Goal: Task Accomplishment & Management: Manage account settings

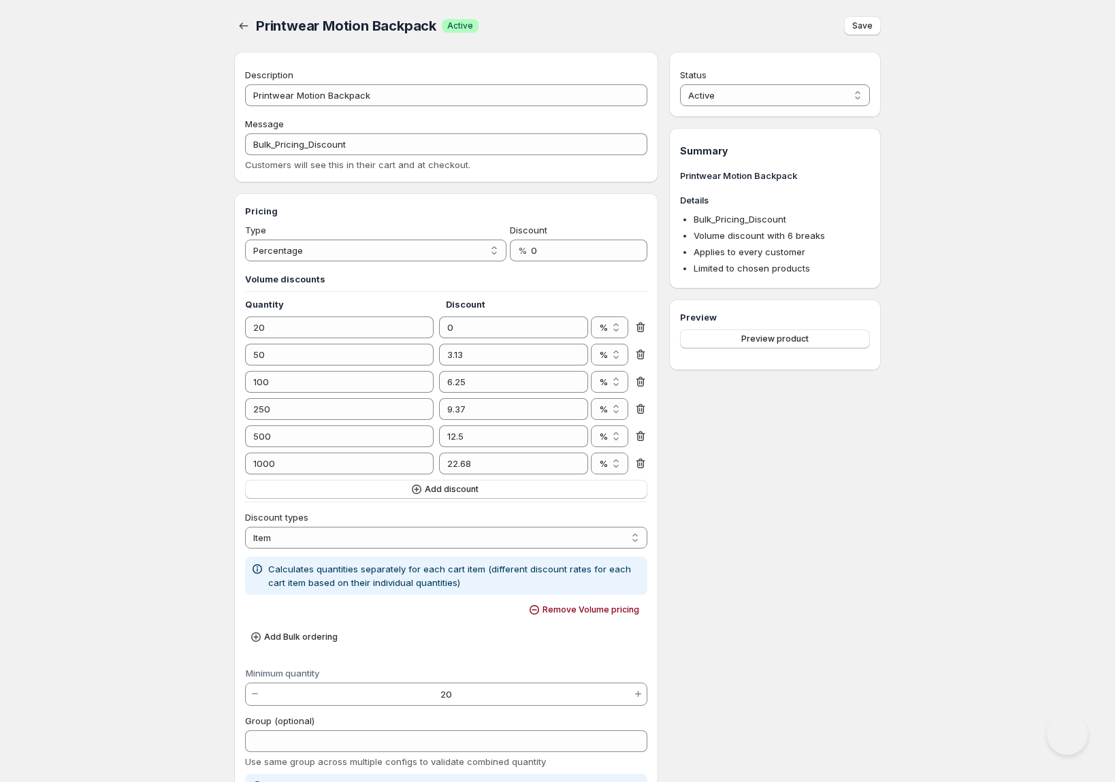
select select "4"
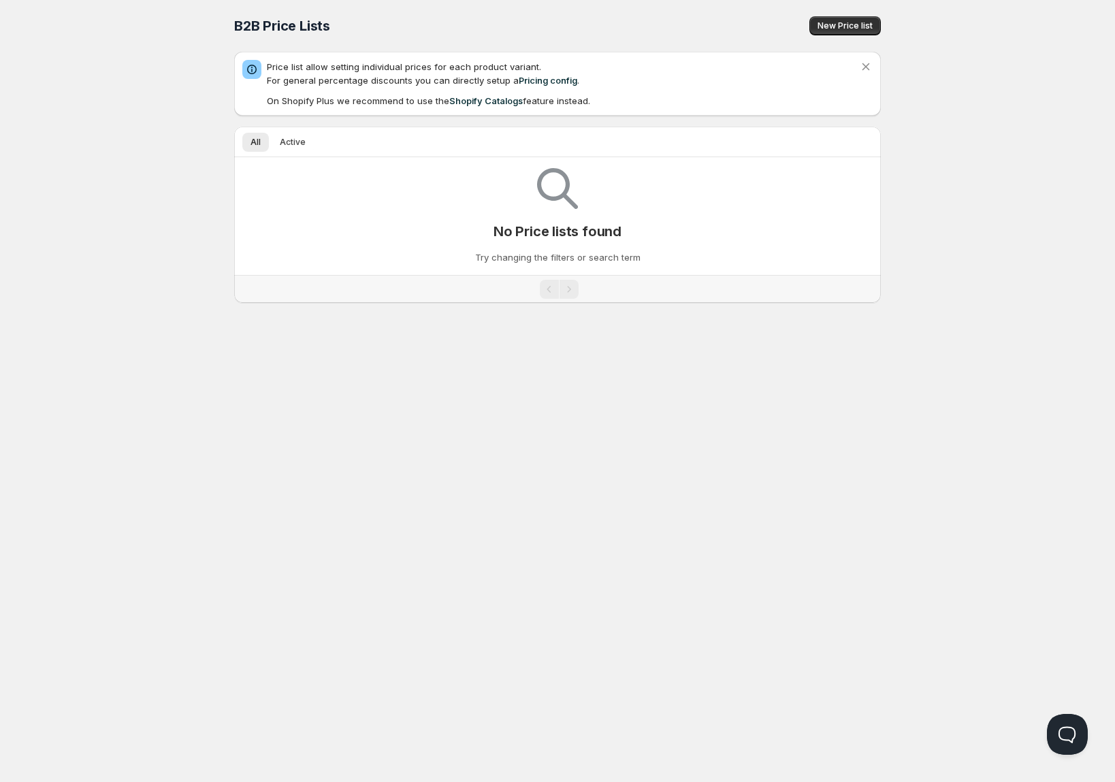
drag, startPoint x: 382, startPoint y: 67, endPoint x: 445, endPoint y: 73, distance: 63.6
click at [445, 73] on p "Price list allow setting individual prices for each product variant. For genera…" at bounding box center [563, 73] width 592 height 27
drag, startPoint x: 538, startPoint y: 63, endPoint x: 427, endPoint y: 66, distance: 110.3
click at [427, 66] on p "Price list allow setting individual prices for each product variant. For genera…" at bounding box center [563, 73] width 592 height 27
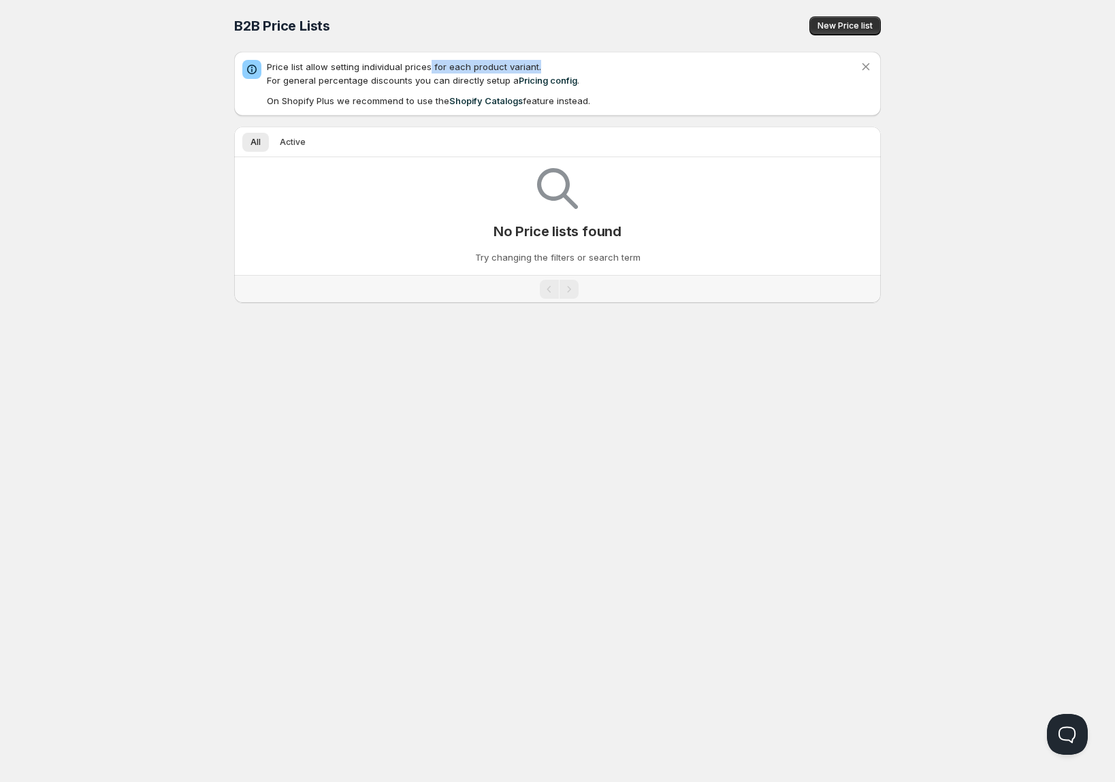
click at [427, 66] on p "Price list allow setting individual prices for each product variant. For genera…" at bounding box center [563, 73] width 592 height 27
drag, startPoint x: 427, startPoint y: 66, endPoint x: 499, endPoint y: 65, distance: 71.4
click at [499, 65] on p "Price list allow setting individual prices for each product variant. For genera…" at bounding box center [563, 73] width 592 height 27
drag, startPoint x: 342, startPoint y: 77, endPoint x: 425, endPoint y: 77, distance: 83.0
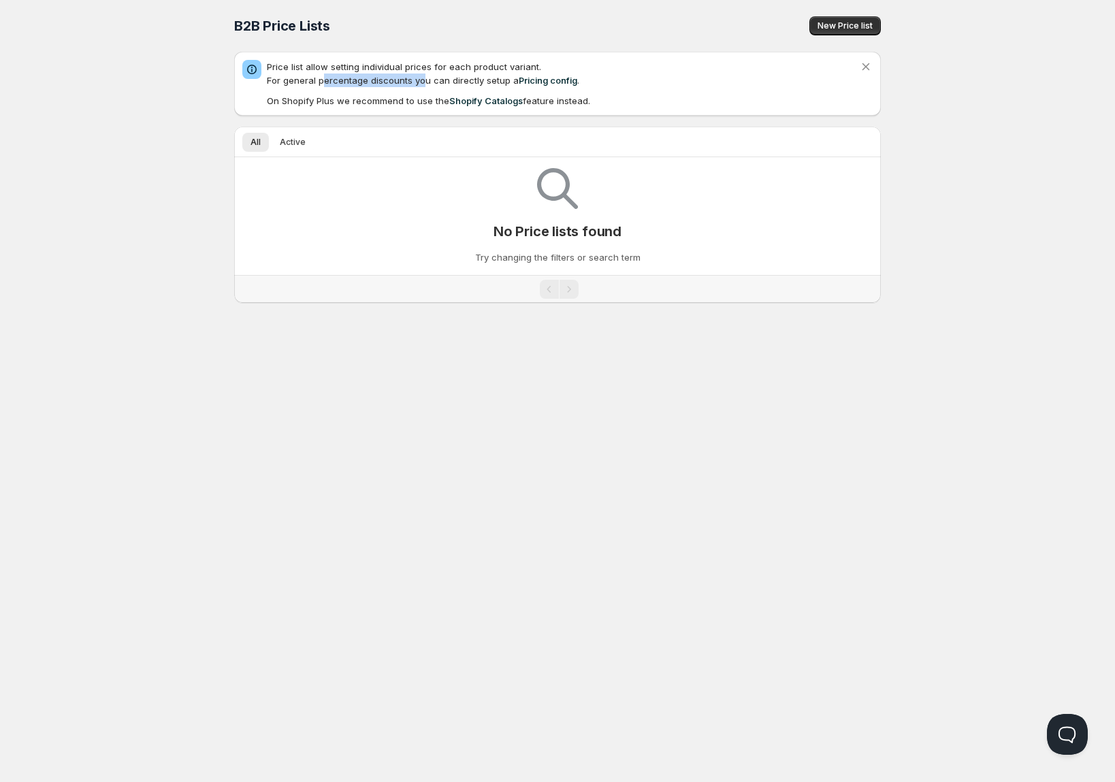
click at [425, 77] on p "Price list allow setting individual prices for each product variant. For genera…" at bounding box center [563, 73] width 592 height 27
drag, startPoint x: 431, startPoint y: 84, endPoint x: 559, endPoint y: 84, distance: 127.2
click at [564, 84] on p "Price list allow setting individual prices for each product variant. For genera…" at bounding box center [563, 73] width 592 height 27
click at [558, 84] on link "Pricing config" at bounding box center [547, 80] width 59 height 11
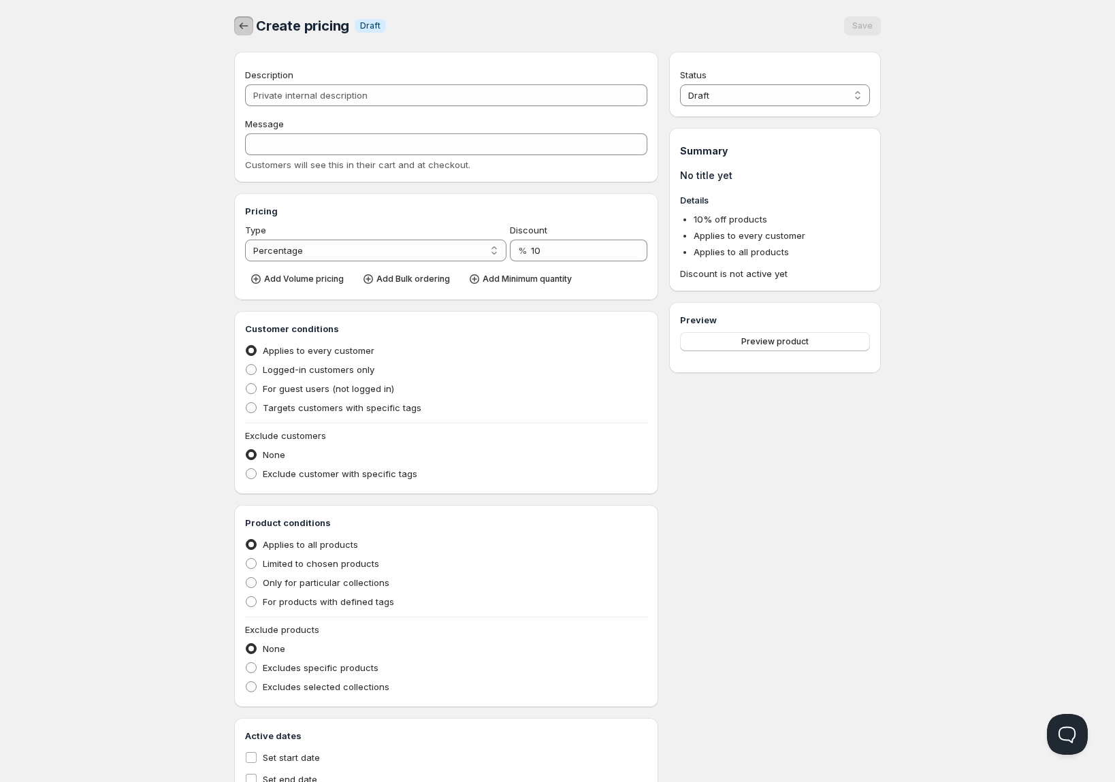
click at [243, 20] on icon "button" at bounding box center [244, 26] width 14 height 14
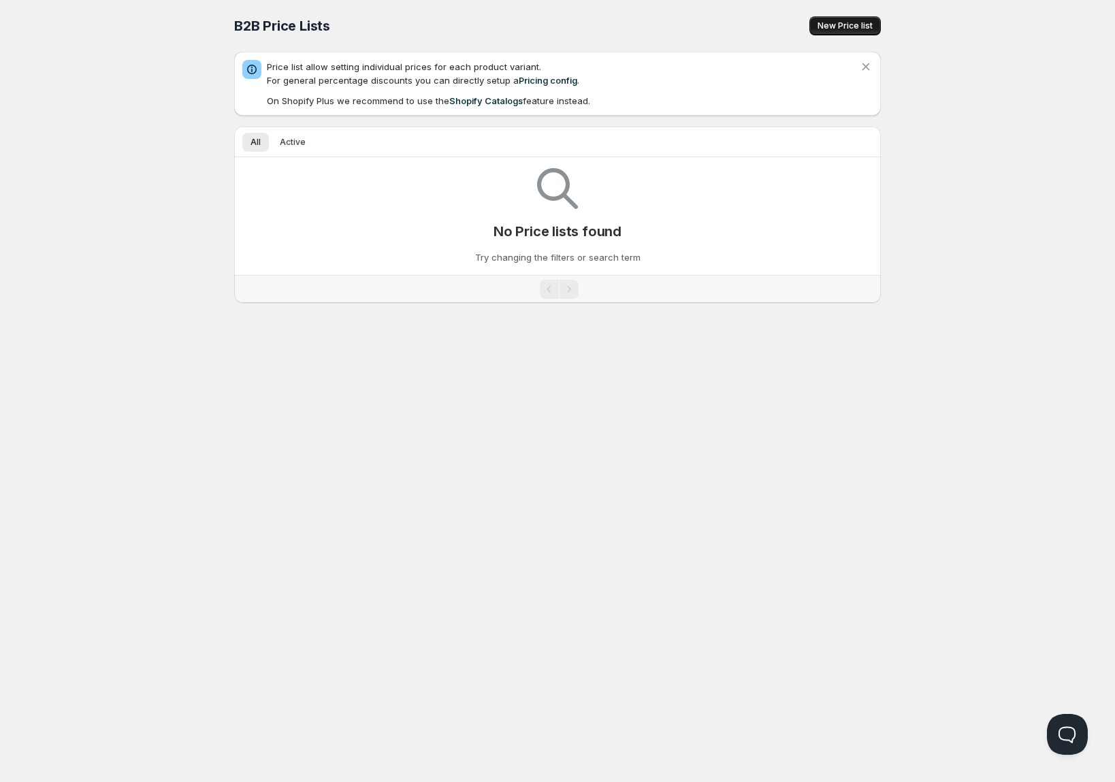
click at [836, 29] on span "New Price list" at bounding box center [844, 25] width 55 height 11
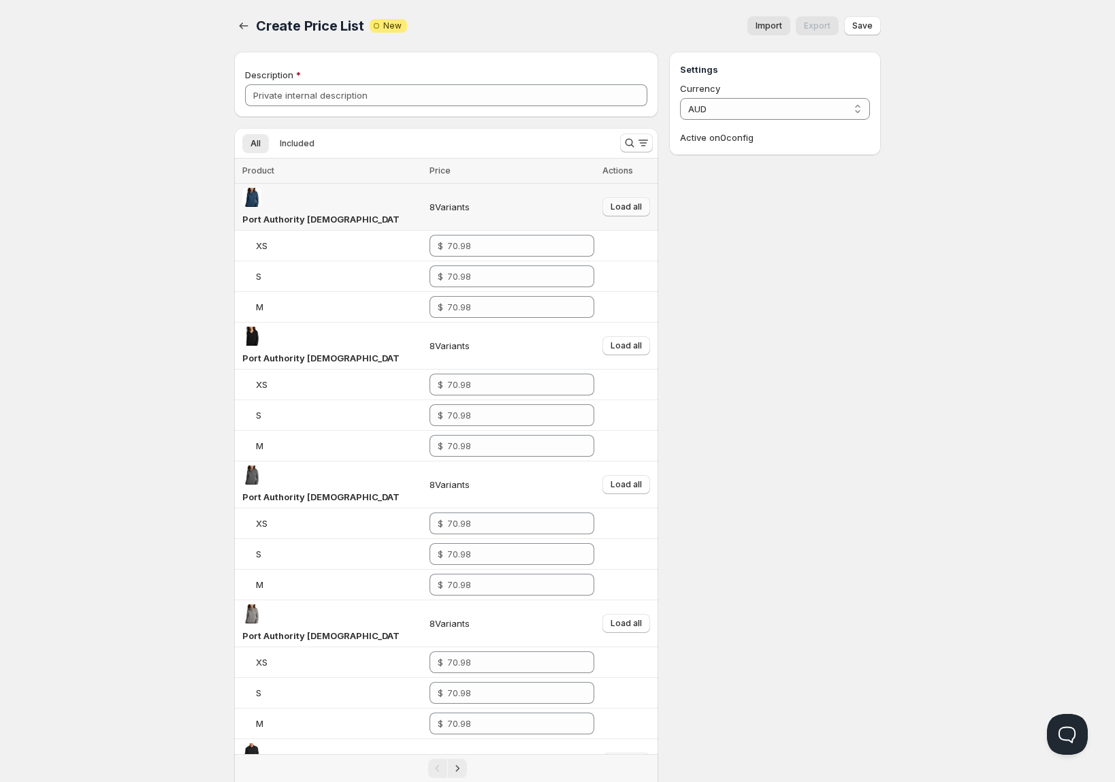
click at [638, 201] on span "Load all" at bounding box center [625, 206] width 31 height 11
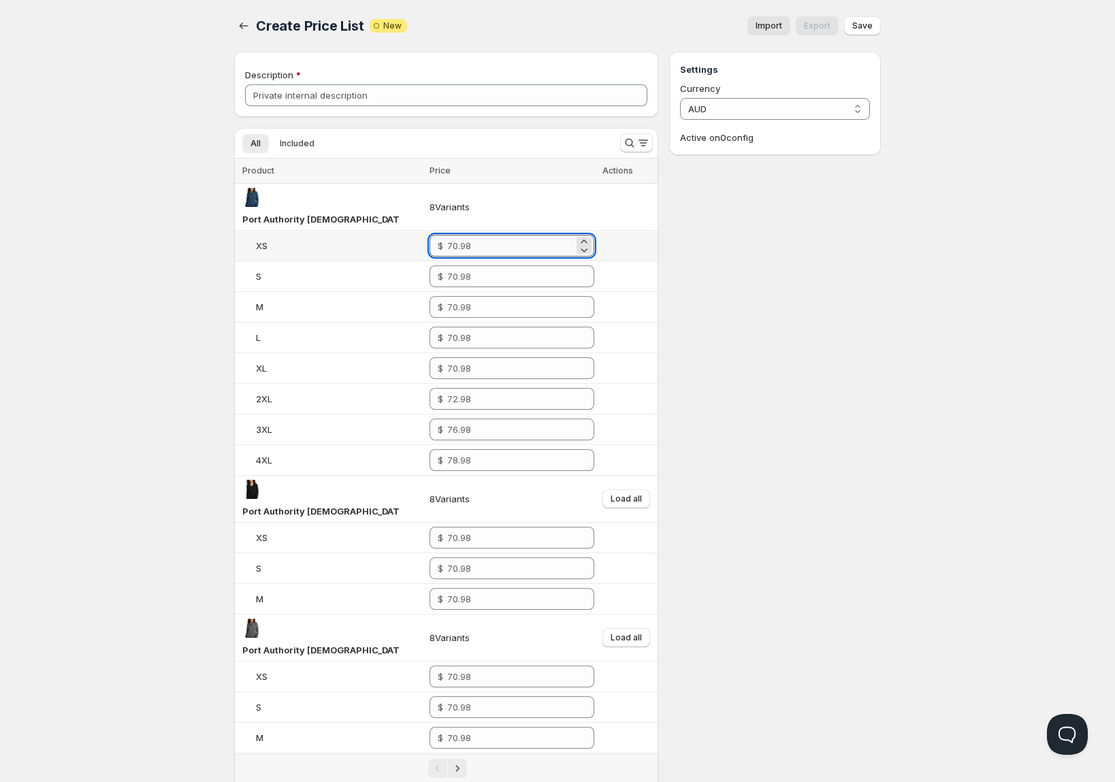
click at [554, 235] on input "number" at bounding box center [510, 246] width 126 height 22
click at [384, 24] on span "New" at bounding box center [392, 25] width 18 height 11
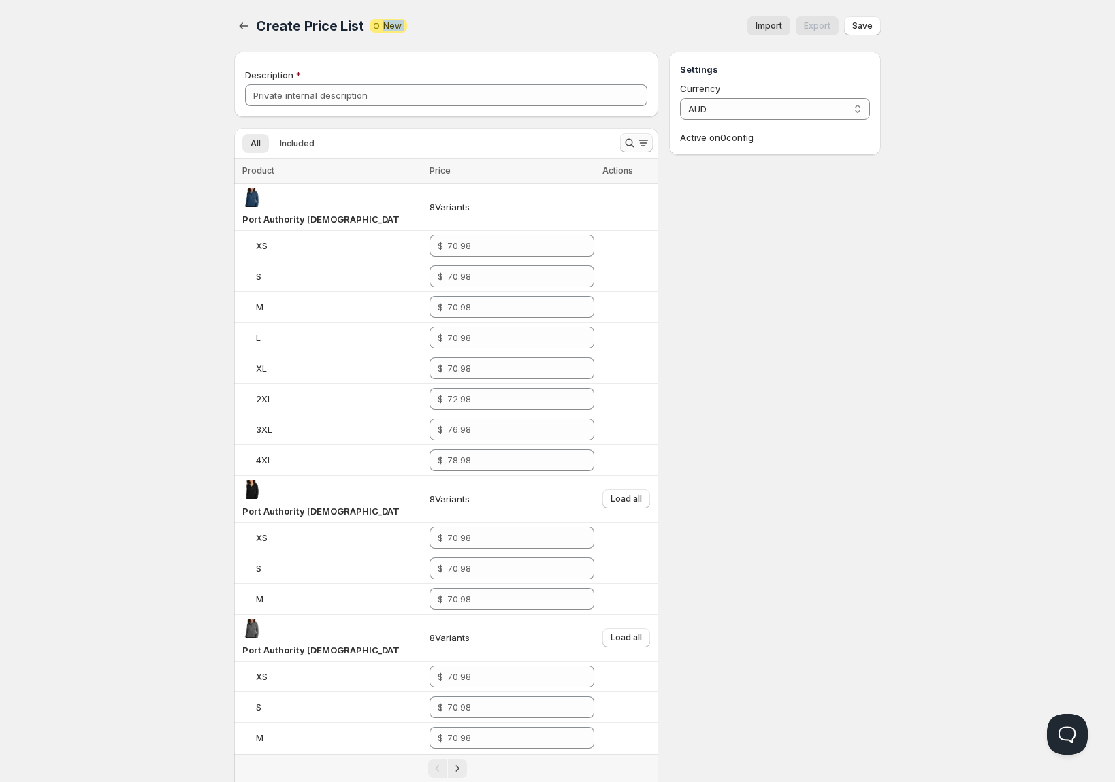
click at [625, 140] on icon "Search and filter results" at bounding box center [630, 143] width 14 height 14
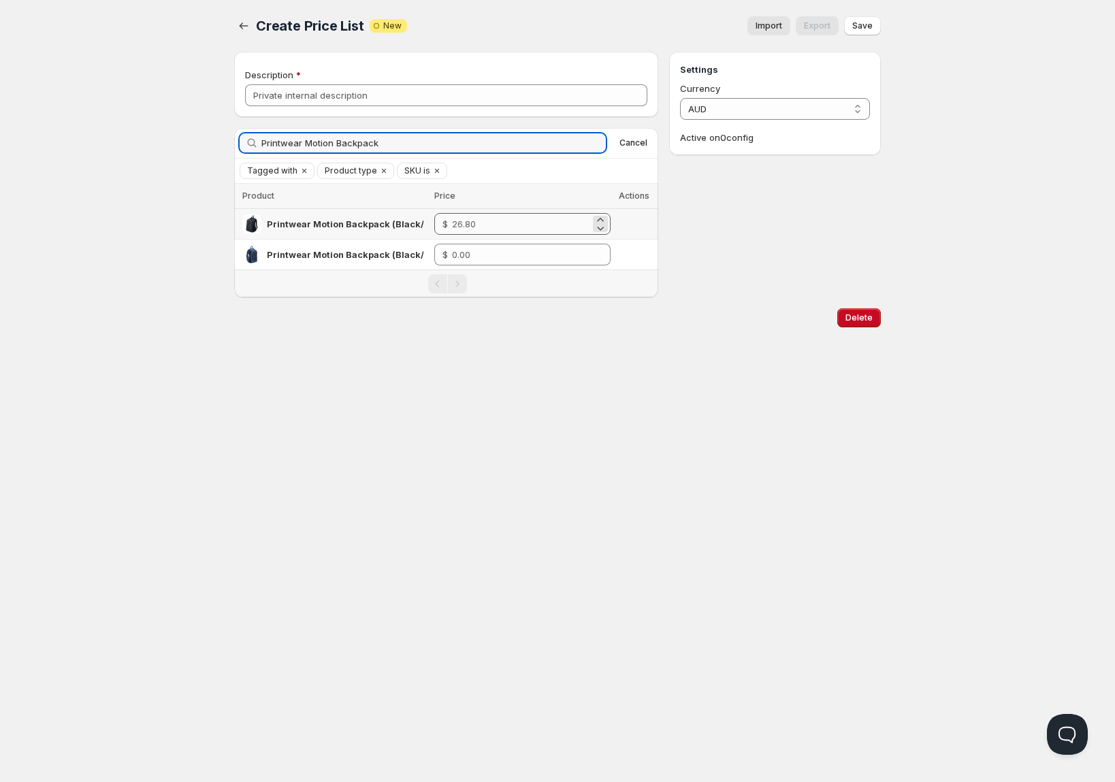
type input "Printwear Motion Backpack"
click at [507, 214] on input "number" at bounding box center [521, 224] width 138 height 22
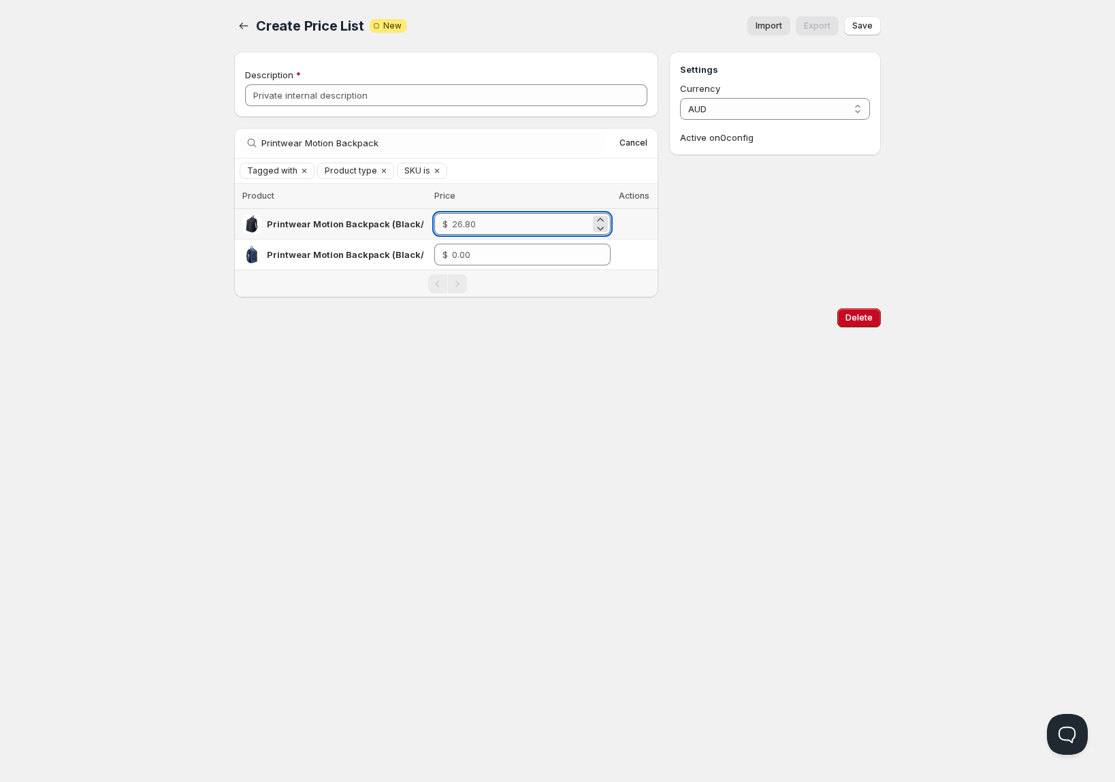
click at [507, 214] on input "number" at bounding box center [521, 224] width 138 height 22
click at [503, 228] on input "number" at bounding box center [521, 224] width 138 height 22
click at [501, 249] on input "number" at bounding box center [521, 255] width 138 height 22
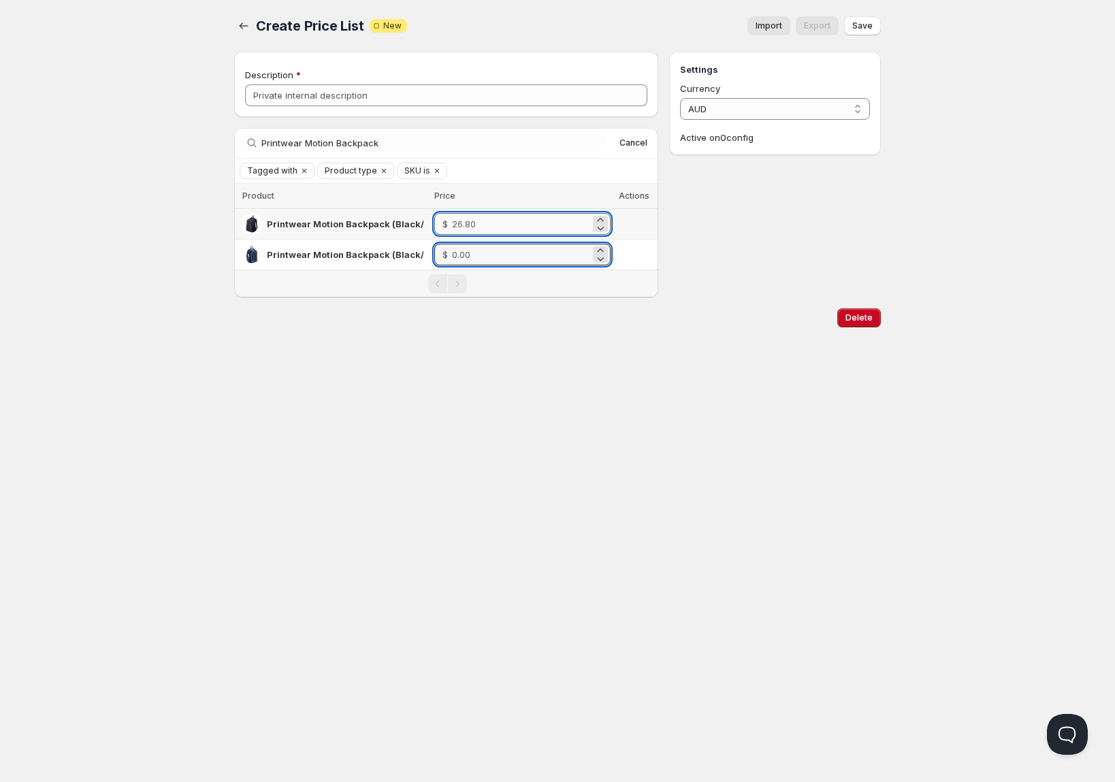
click at [502, 229] on input "number" at bounding box center [521, 224] width 138 height 22
type input "26.80"
click at [504, 254] on input "number" at bounding box center [521, 255] width 138 height 22
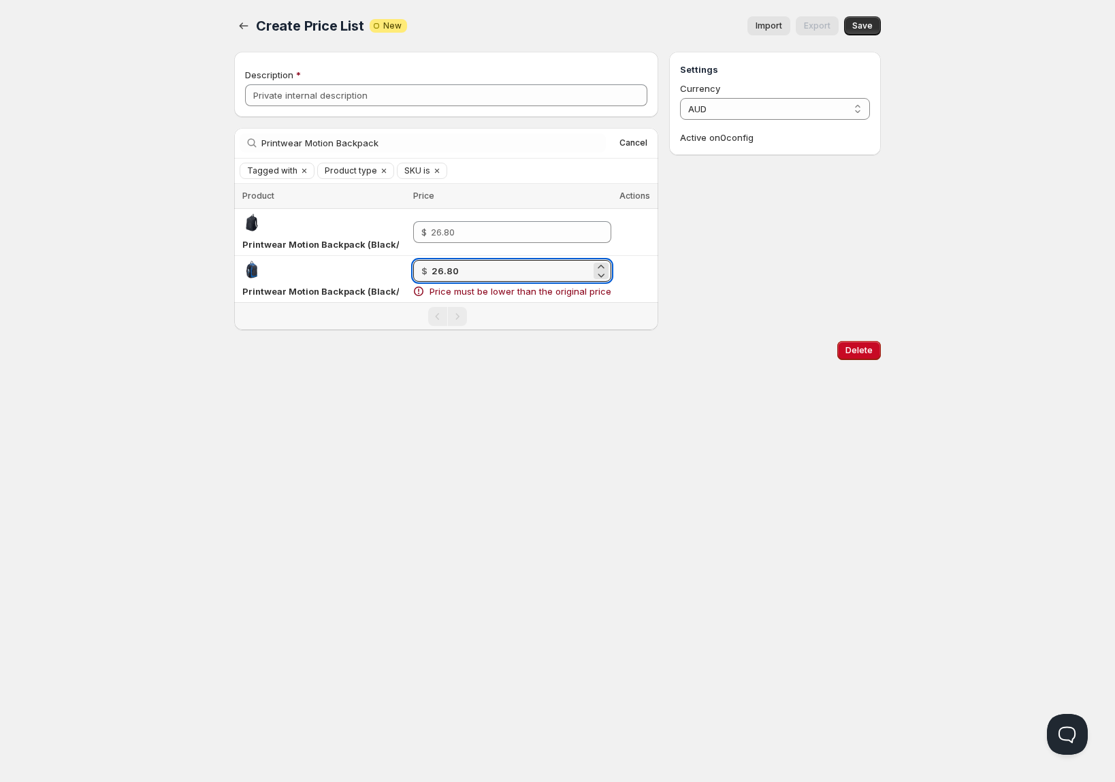
type input "26.80"
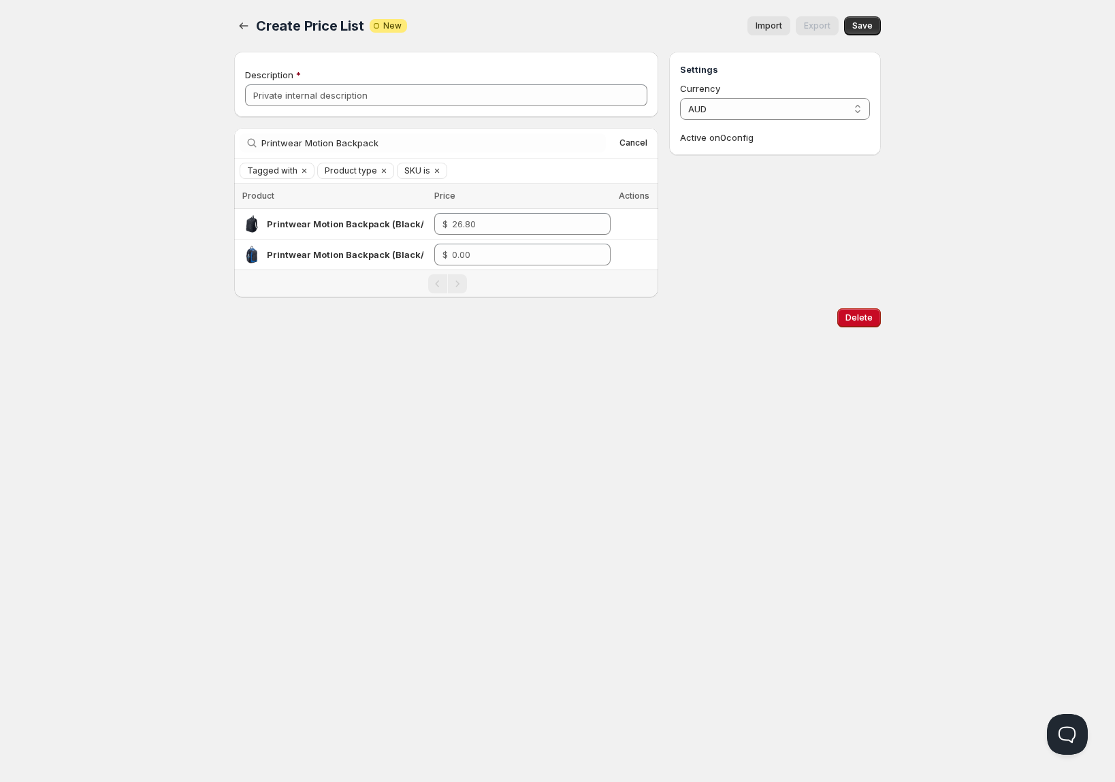
click at [688, 272] on div "Settings Currency AUD AUD Active on 0 config" at bounding box center [775, 175] width 212 height 246
click at [495, 261] on input "number" at bounding box center [521, 255] width 138 height 22
click at [491, 228] on input "number" at bounding box center [521, 224] width 138 height 22
click at [492, 228] on input "number" at bounding box center [521, 224] width 138 height 22
click at [504, 221] on input "number" at bounding box center [521, 224] width 138 height 22
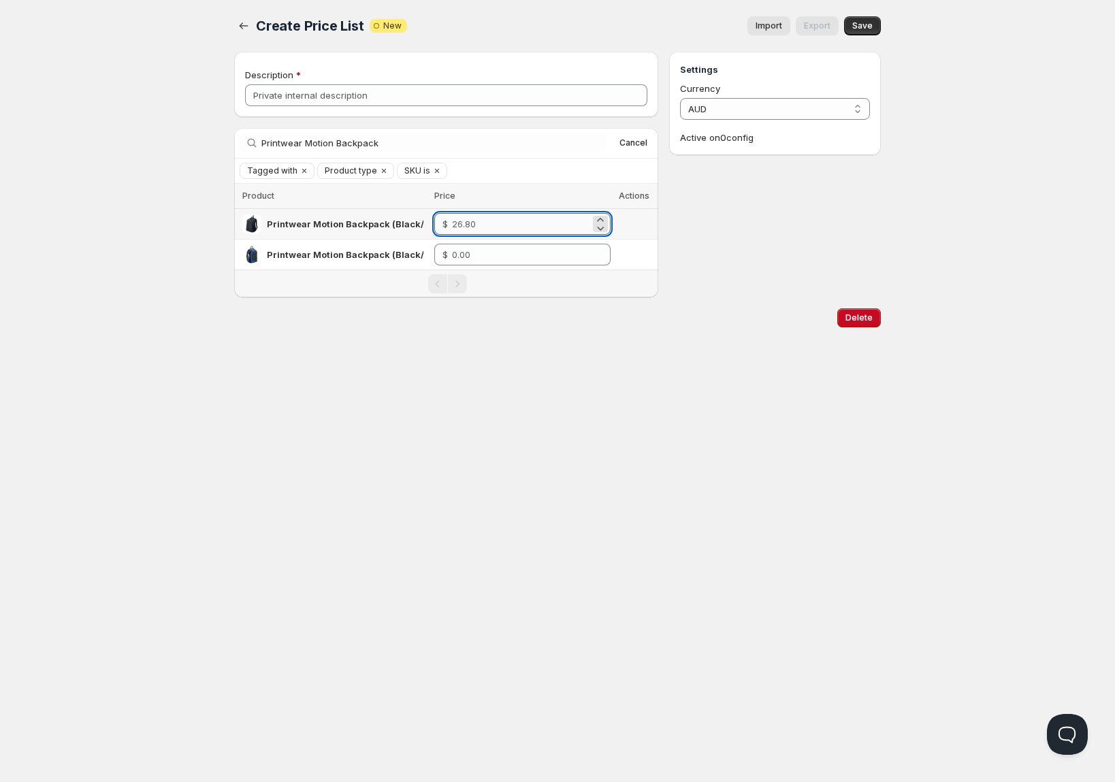
click at [504, 221] on input "number" at bounding box center [521, 224] width 138 height 22
type input "4.00"
click at [719, 233] on div "Settings Currency AUD AUD Active on 0 config" at bounding box center [775, 175] width 212 height 246
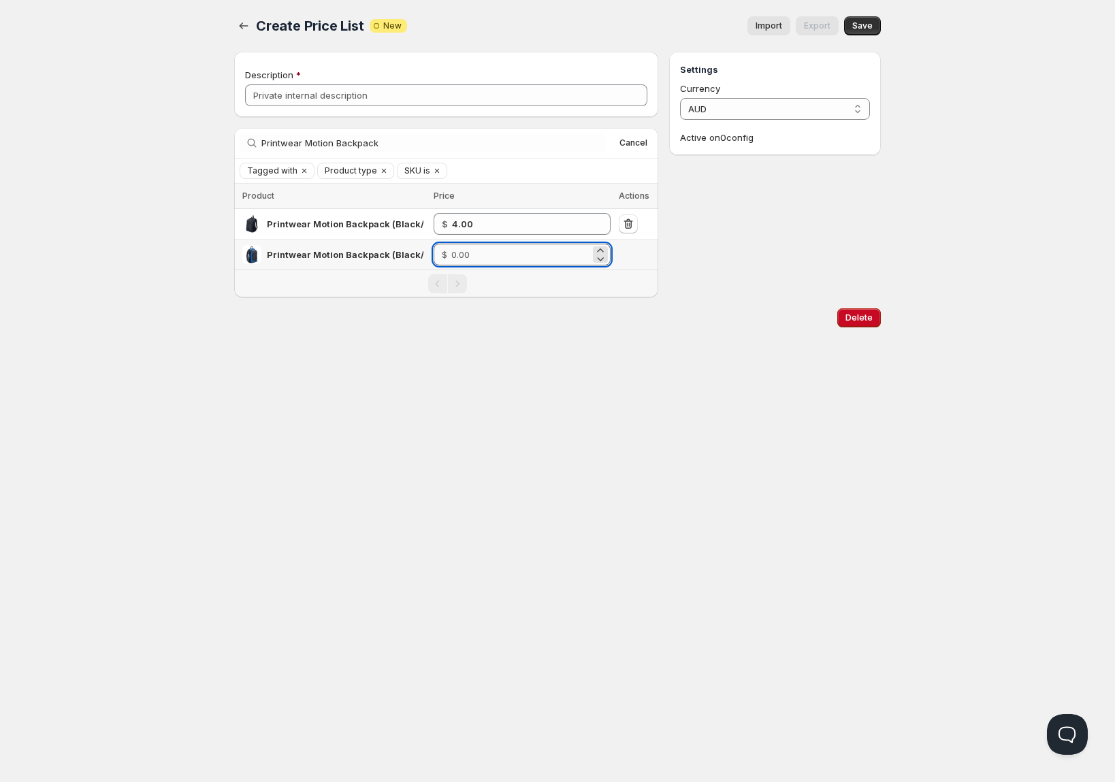
click at [520, 253] on input "number" at bounding box center [520, 255] width 139 height 22
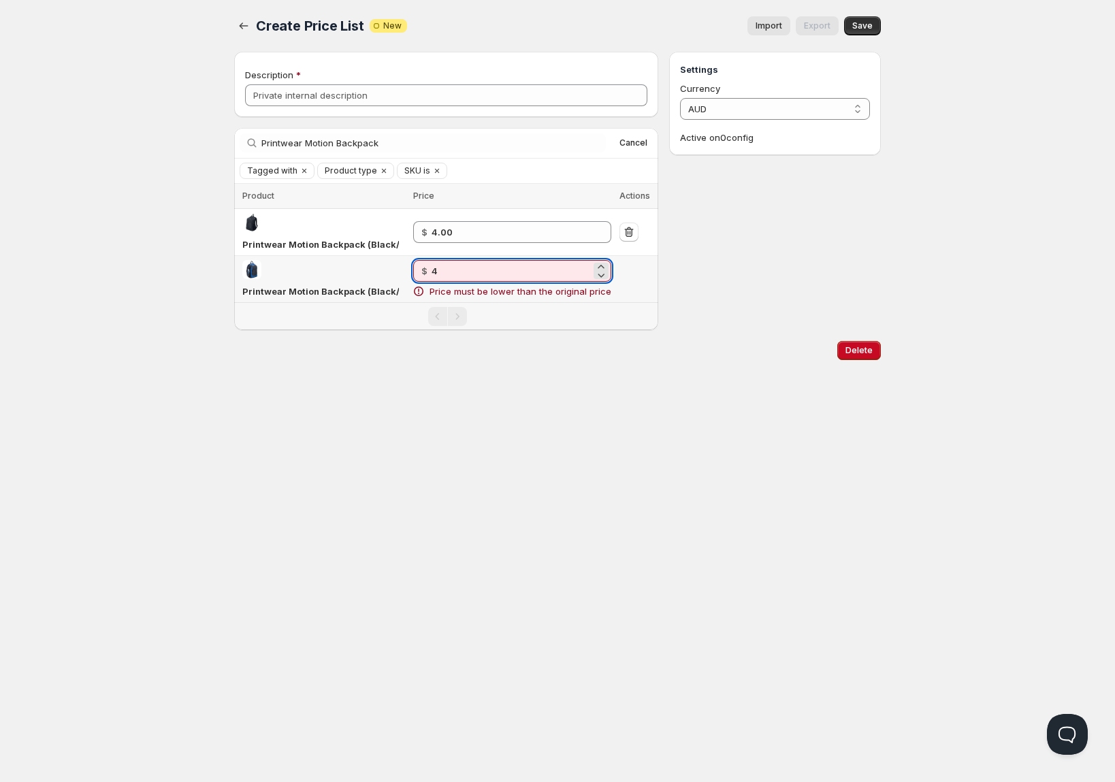
click at [542, 272] on input "4" at bounding box center [510, 271] width 159 height 22
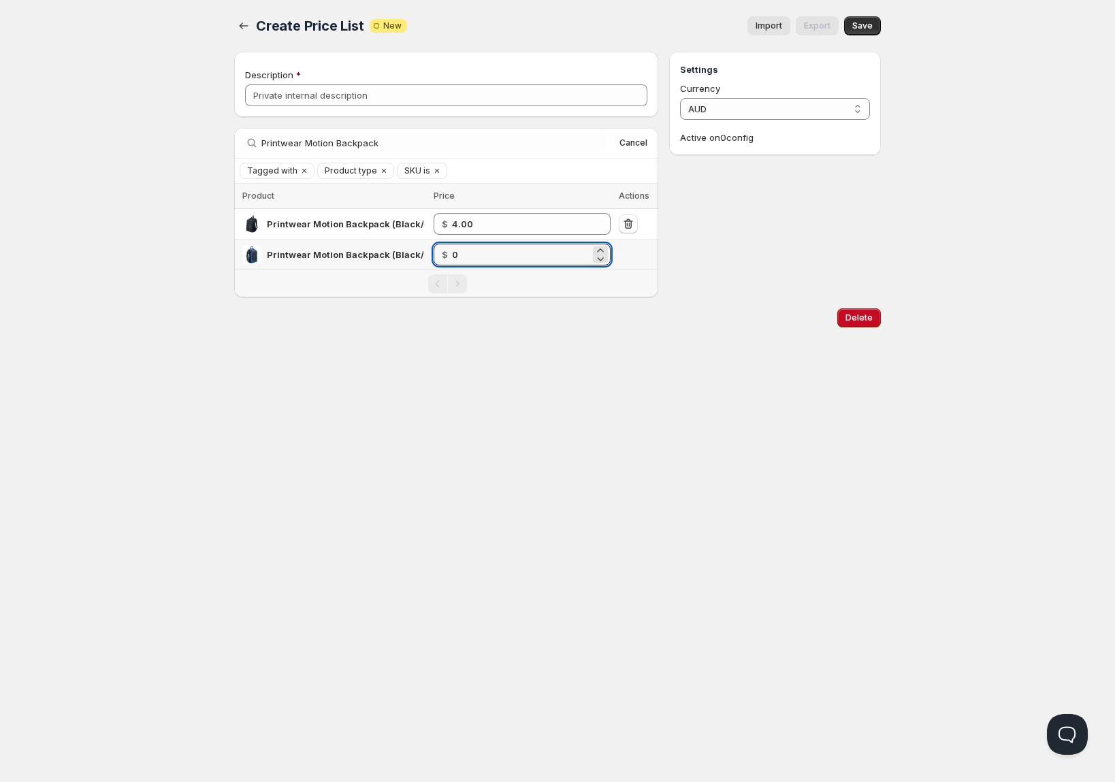
type input "0"
click at [680, 258] on div "Settings Currency AUD AUD Active on 0 config" at bounding box center [775, 175] width 212 height 246
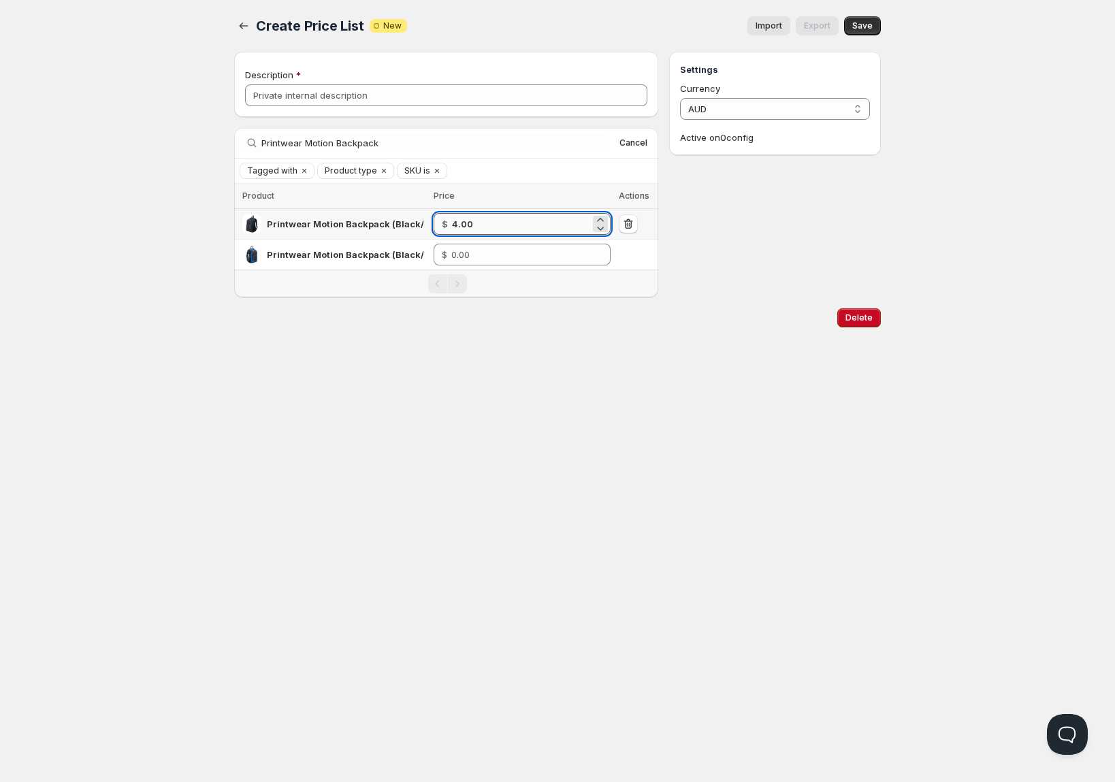
click at [513, 229] on input "4.00" at bounding box center [521, 224] width 138 height 22
click at [432, 168] on icon "Clear" at bounding box center [436, 170] width 11 height 11
click at [378, 169] on icon "Clear" at bounding box center [383, 170] width 11 height 11
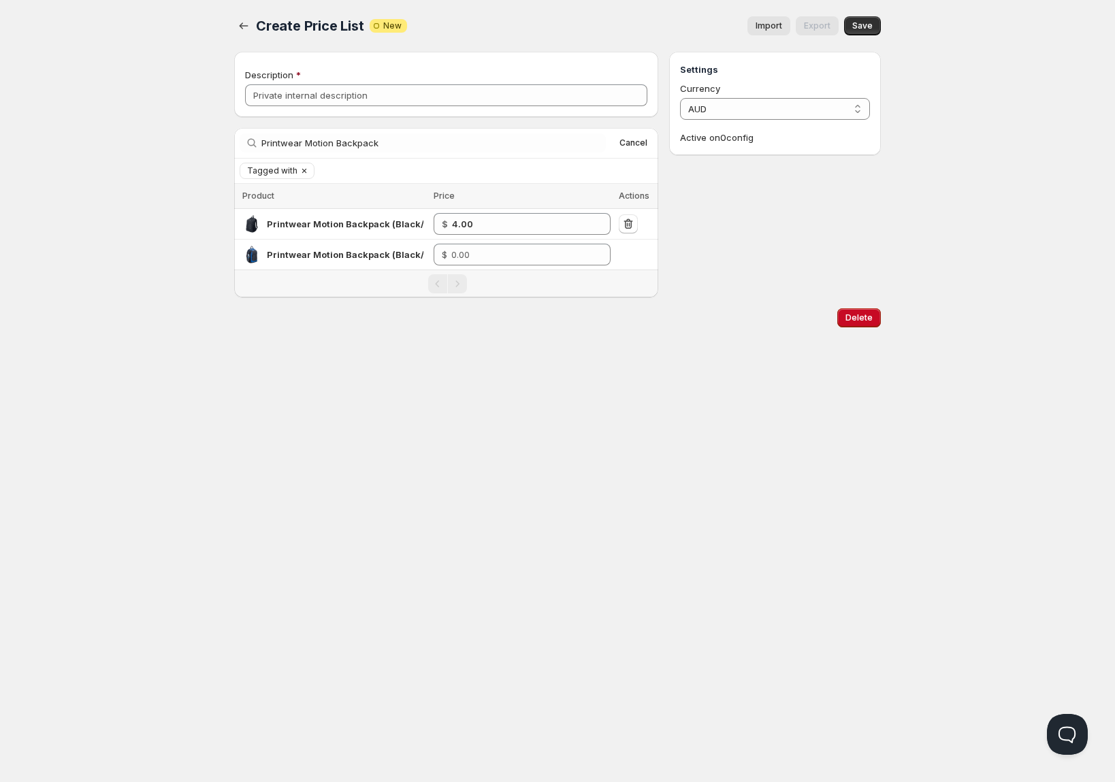
click at [299, 171] on icon "Clear" at bounding box center [304, 170] width 11 height 11
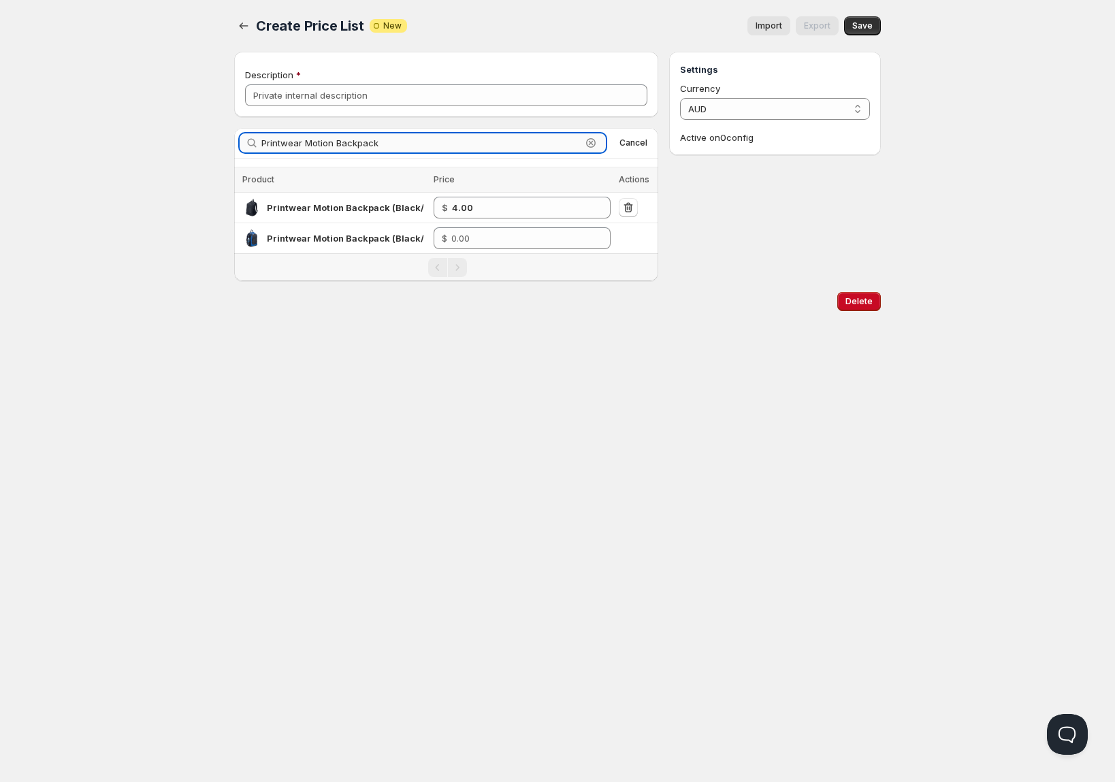
click at [456, 141] on input "Printwear Motion Backpack" at bounding box center [421, 142] width 320 height 19
click at [541, 277] on div "Pagination" at bounding box center [446, 267] width 424 height 27
click at [247, 32] on icon "button" at bounding box center [244, 26] width 14 height 14
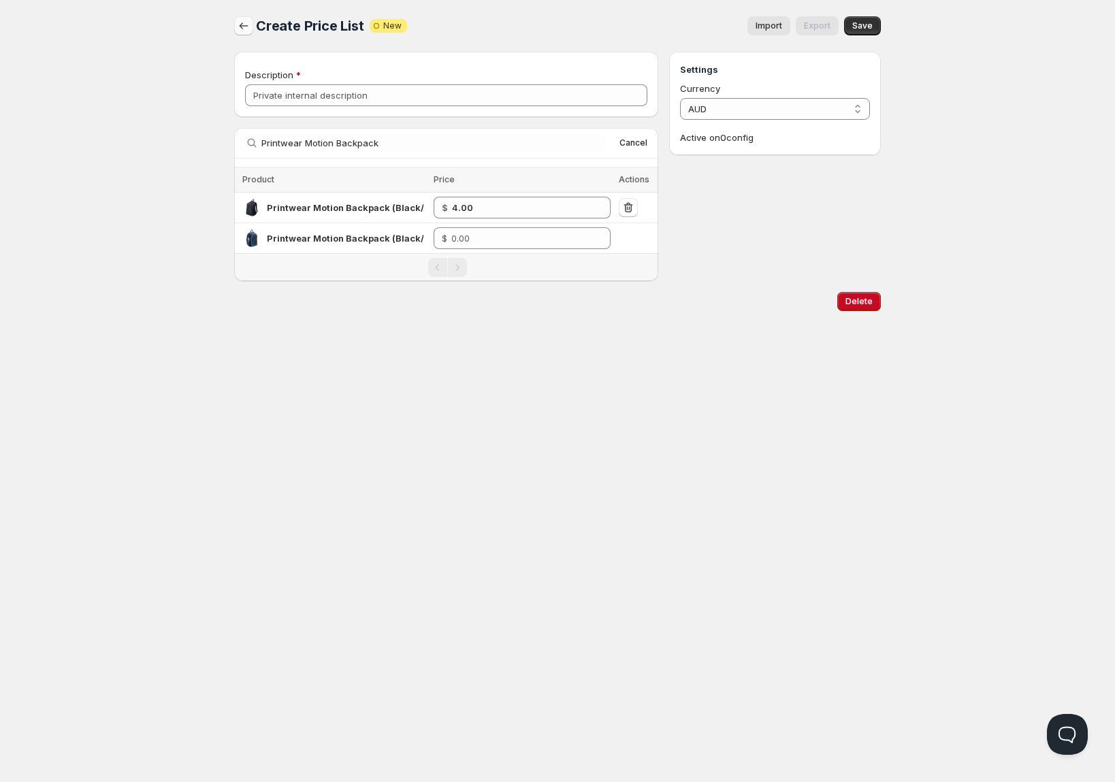
click at [250, 29] on icon "button" at bounding box center [244, 26] width 14 height 14
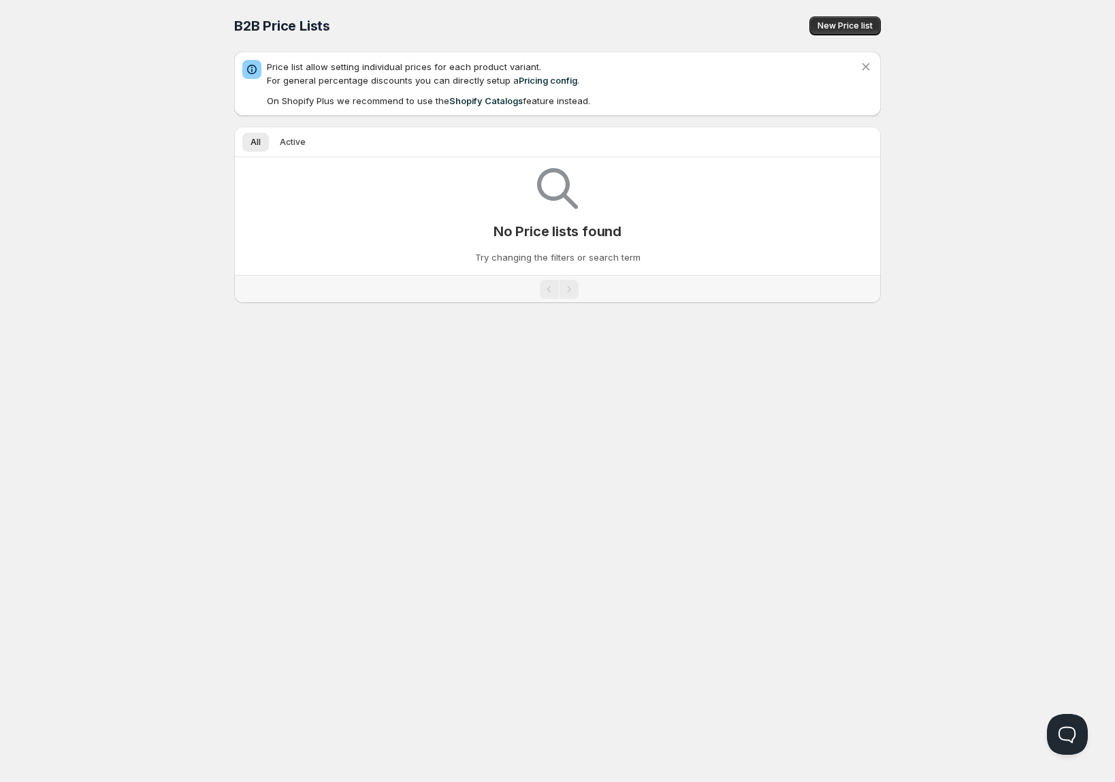
click at [247, 71] on icon at bounding box center [252, 70] width 14 height 14
click at [253, 69] on icon at bounding box center [252, 70] width 14 height 14
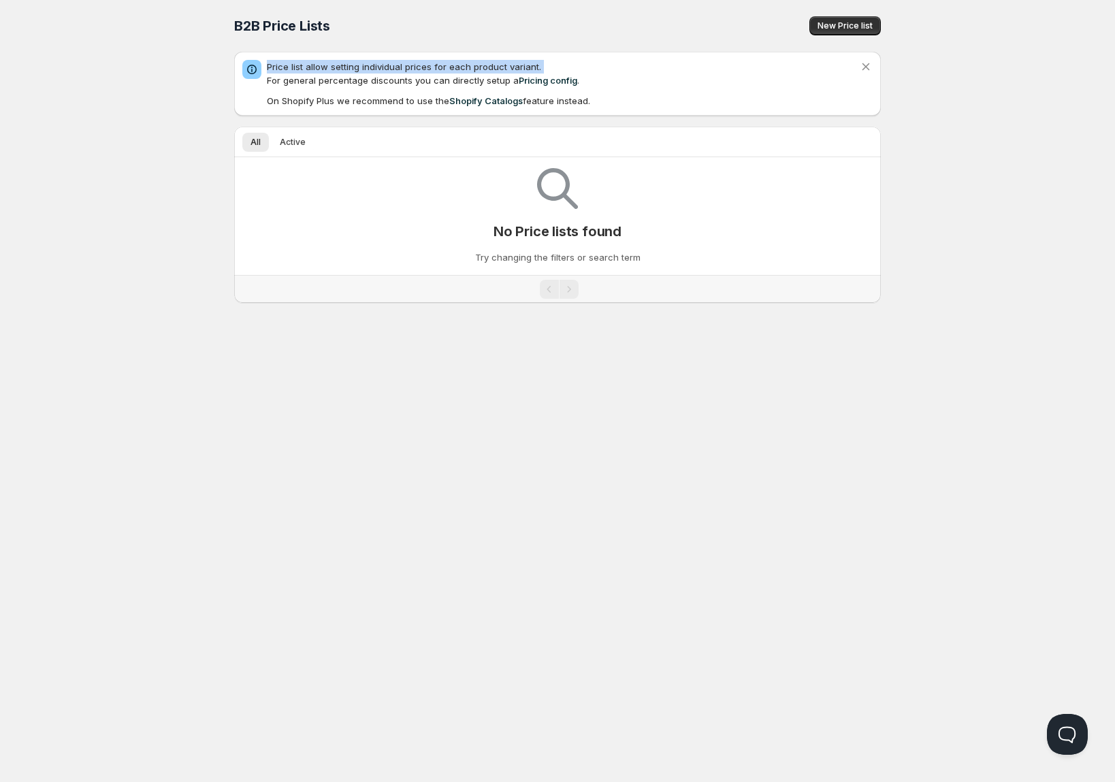
click at [253, 69] on icon at bounding box center [252, 70] width 14 height 14
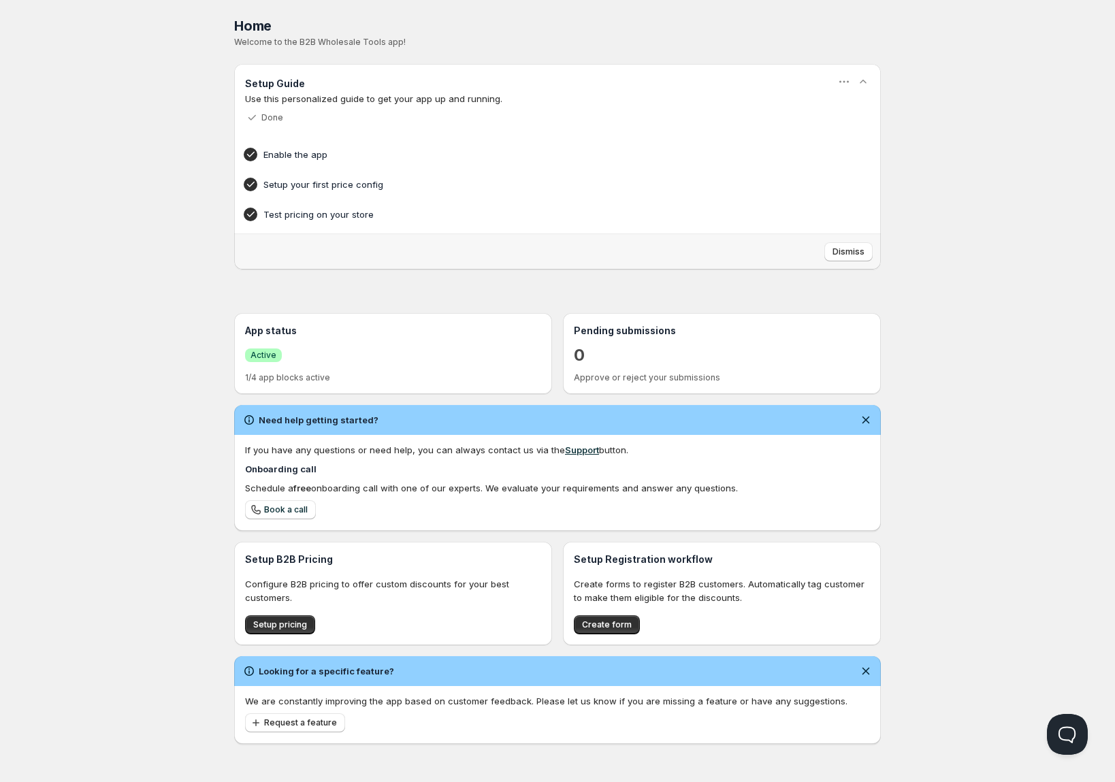
scroll to position [1, 0]
drag, startPoint x: 331, startPoint y: 585, endPoint x: 425, endPoint y: 579, distance: 94.1
click at [414, 580] on p "Configure B2B pricing to offer custom discounts for your best customers." at bounding box center [393, 589] width 296 height 27
drag, startPoint x: 425, startPoint y: 579, endPoint x: 417, endPoint y: 582, distance: 8.8
click at [425, 578] on p "Configure B2B pricing to offer custom discounts for your best customers." at bounding box center [393, 589] width 296 height 27
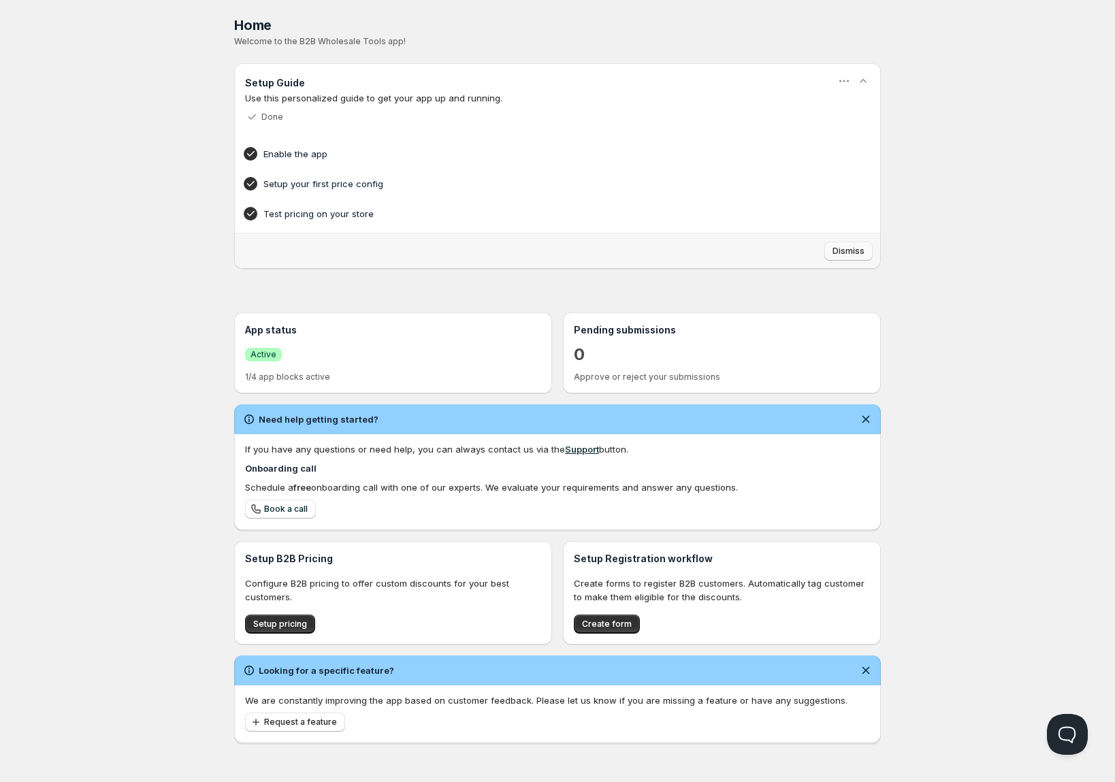
click at [837, 253] on span "Dismiss" at bounding box center [848, 251] width 32 height 11
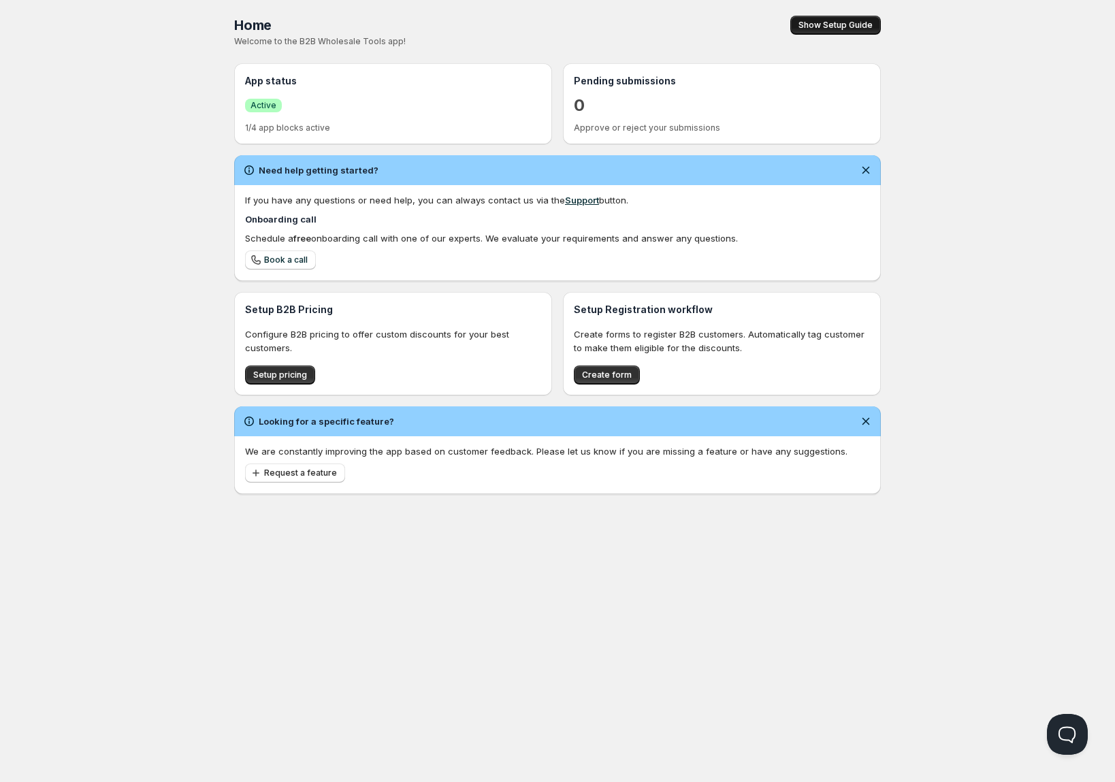
click at [840, 24] on span "Show Setup Guide" at bounding box center [835, 25] width 74 height 11
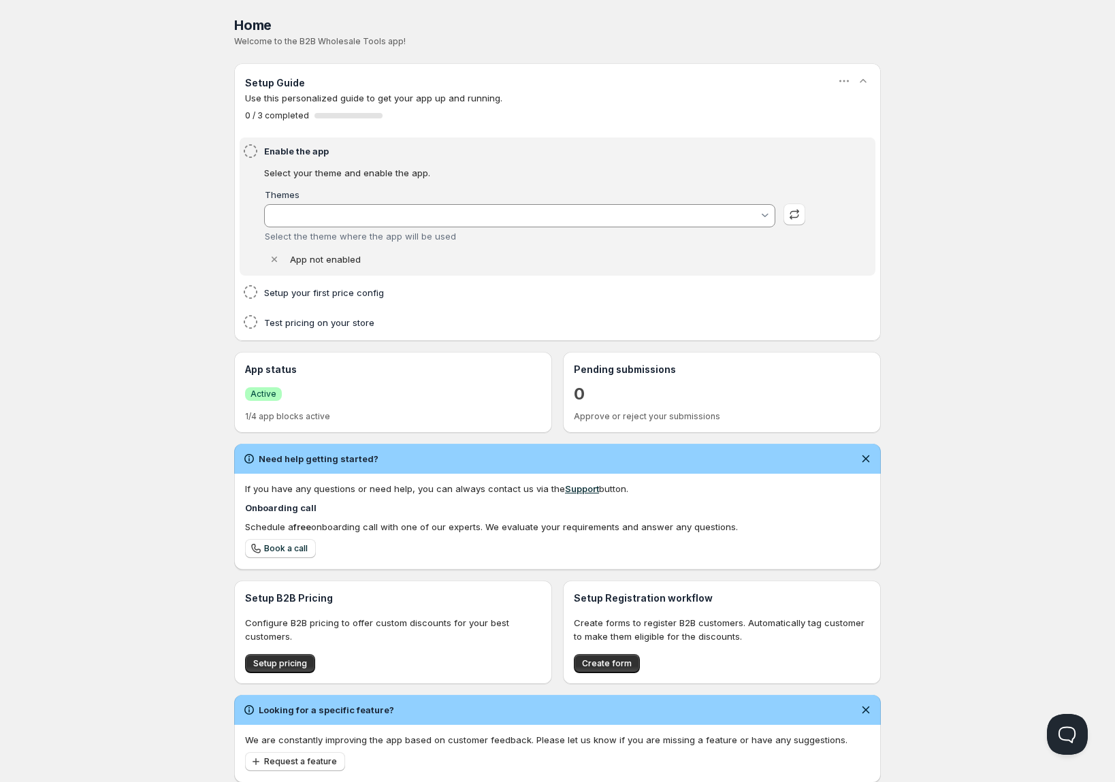
type input "Cornerstone (Live Store)"
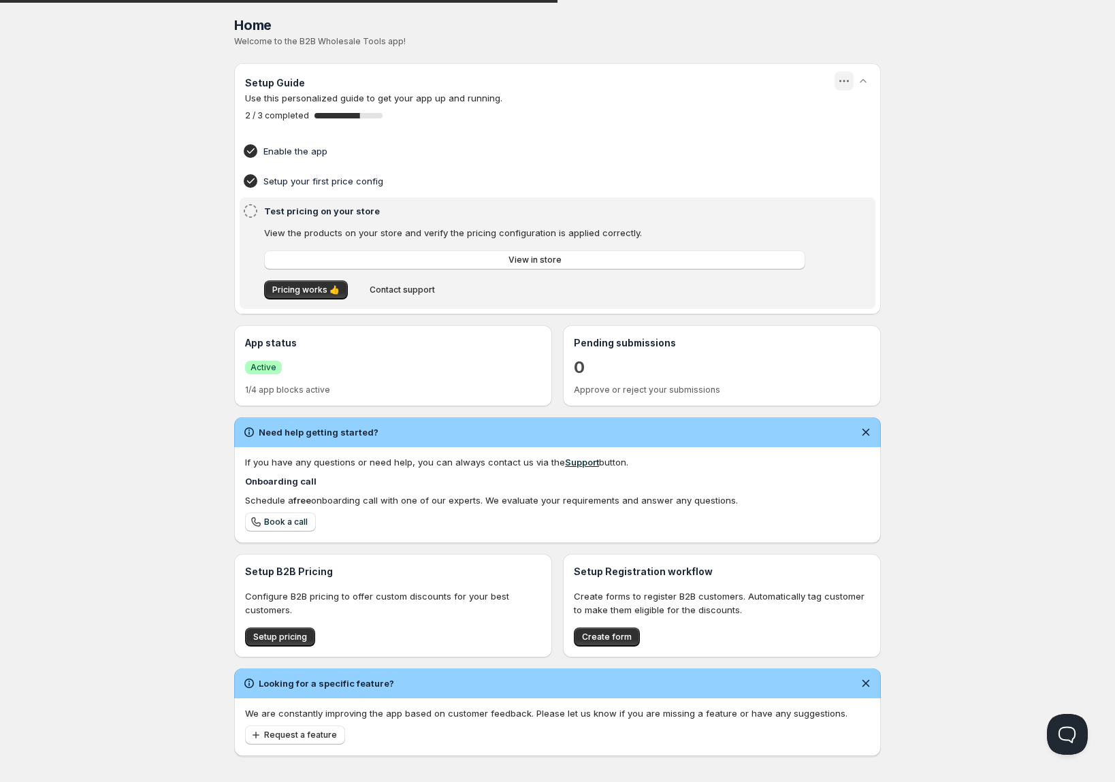
click at [844, 80] on icon "button" at bounding box center [844, 81] width 14 height 14
click at [845, 110] on span "Dismiss" at bounding box center [852, 109] width 32 height 11
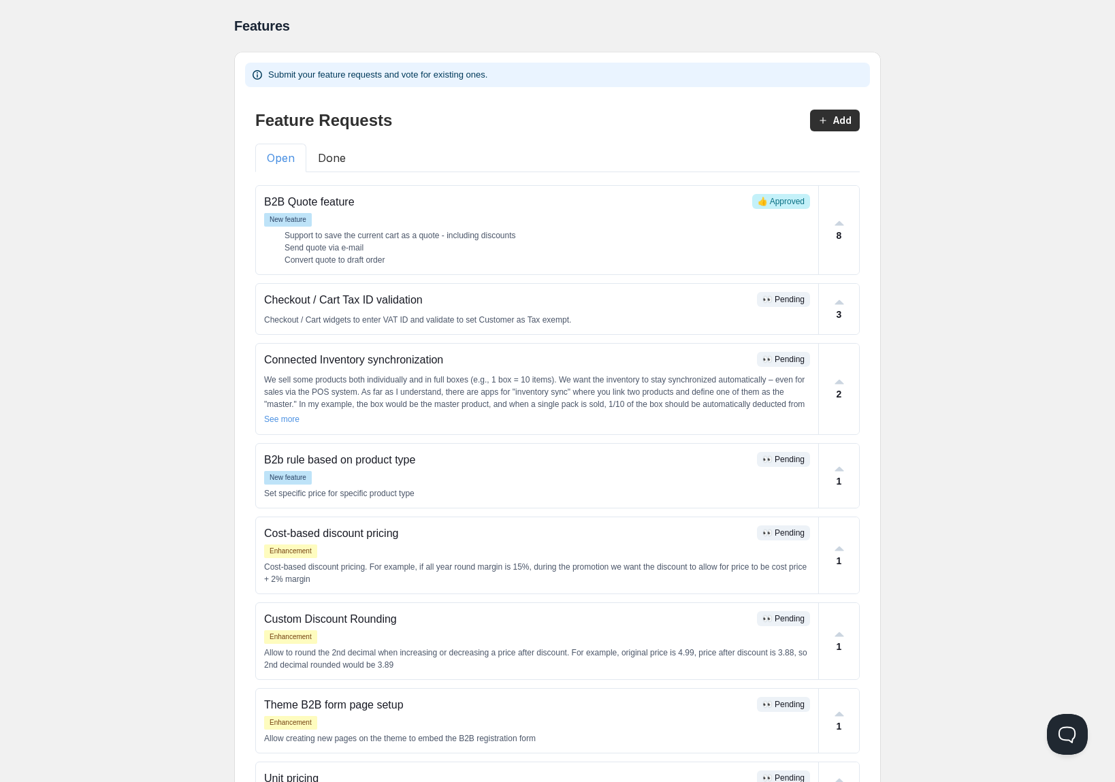
click at [333, 157] on button "Done" at bounding box center [331, 158] width 51 height 29
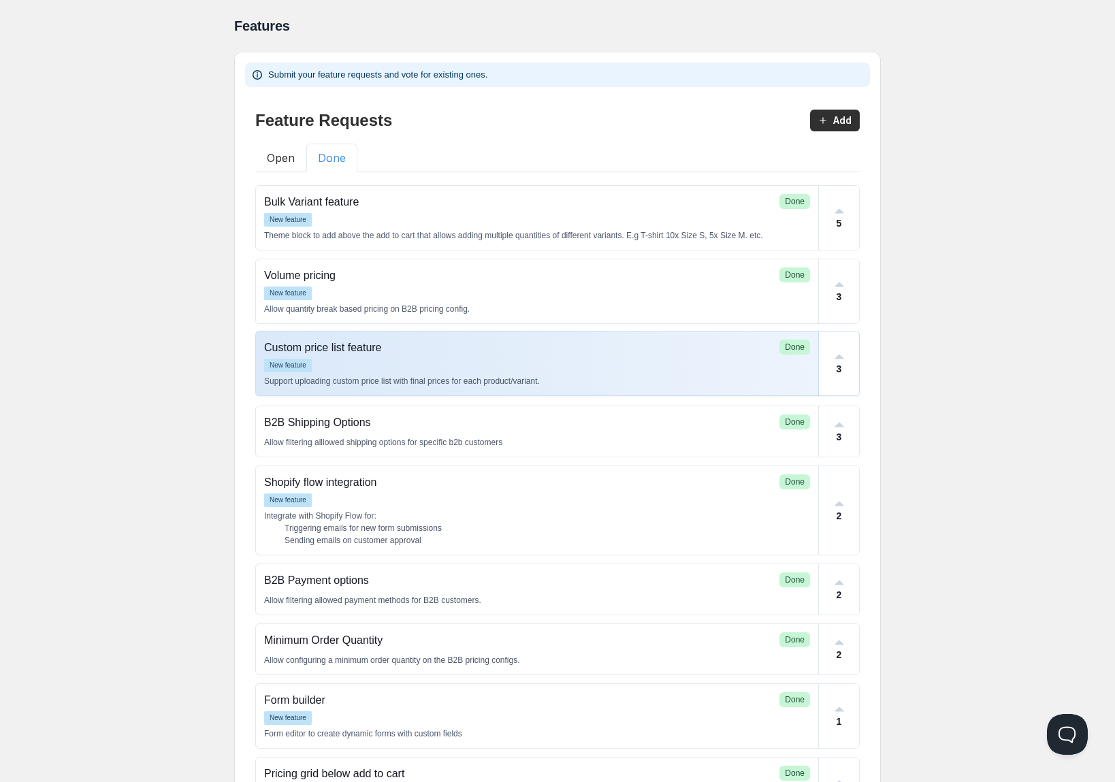
click at [516, 356] on div "Custom price list feature Done New feature Support uploading custom price list …" at bounding box center [537, 363] width 562 height 64
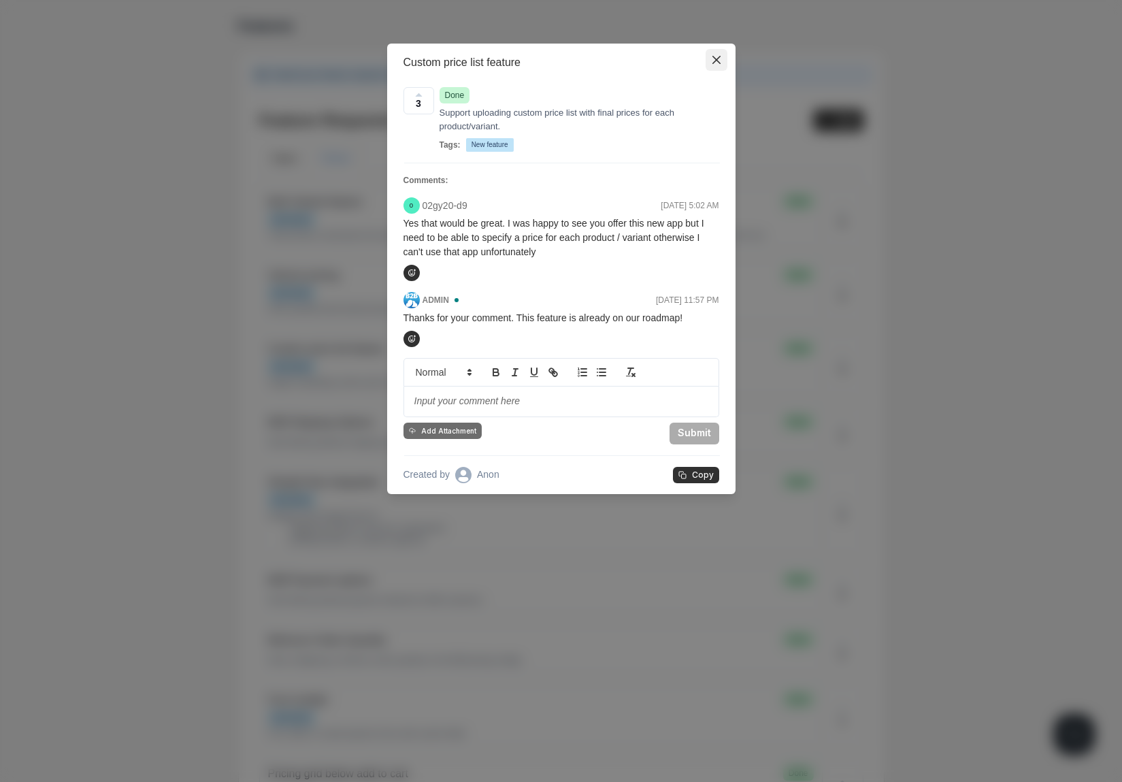
click at [723, 57] on button "Close" at bounding box center [717, 60] width 22 height 22
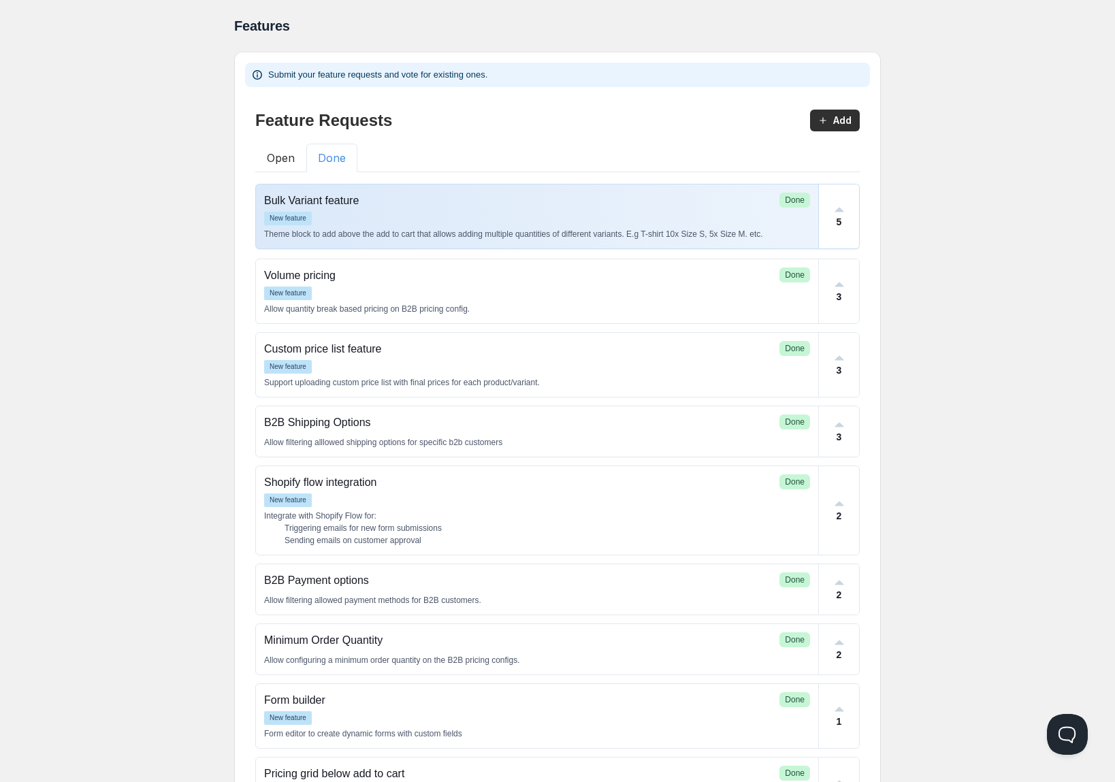
click at [484, 220] on div "New feature" at bounding box center [537, 219] width 546 height 14
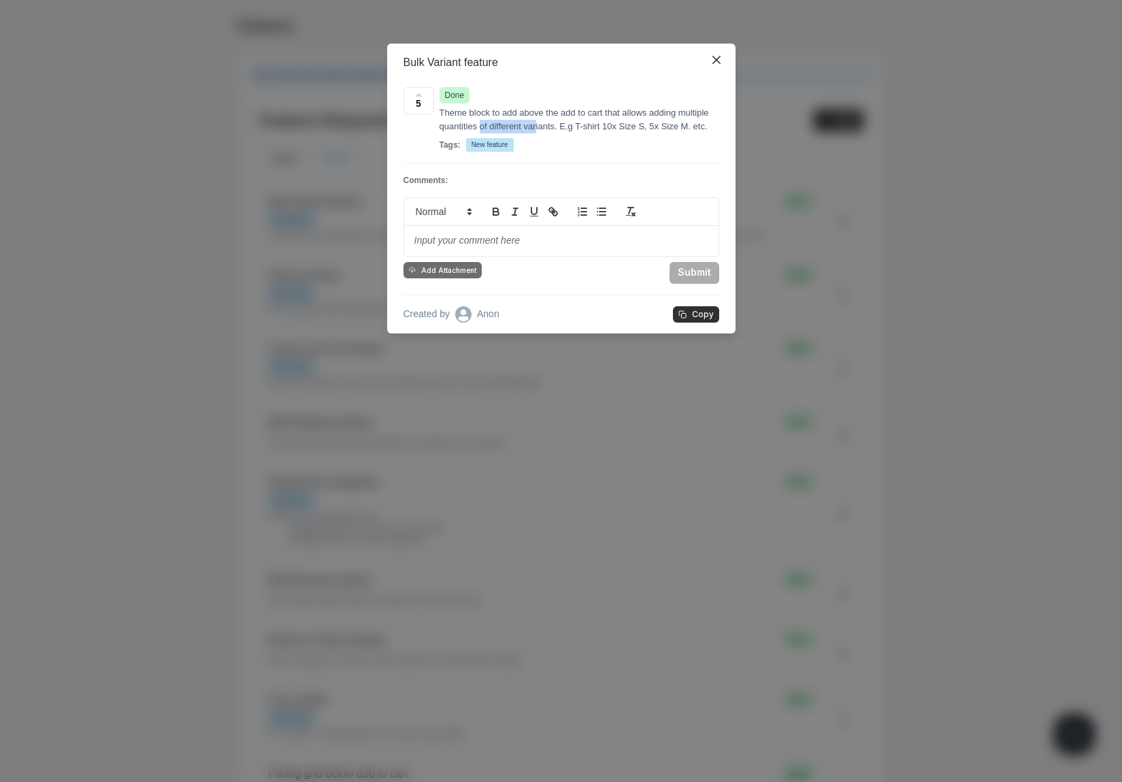
drag, startPoint x: 520, startPoint y: 125, endPoint x: 578, endPoint y: 129, distance: 58.6
click at [578, 129] on p "Theme block to add above the add to cart that allows adding multiple quantities…" at bounding box center [580, 119] width 280 height 27
drag, startPoint x: 605, startPoint y: 130, endPoint x: 565, endPoint y: 117, distance: 42.2
click at [565, 117] on p "Theme block to add above the add to cart that allows adding multiple quantities…" at bounding box center [580, 119] width 280 height 27
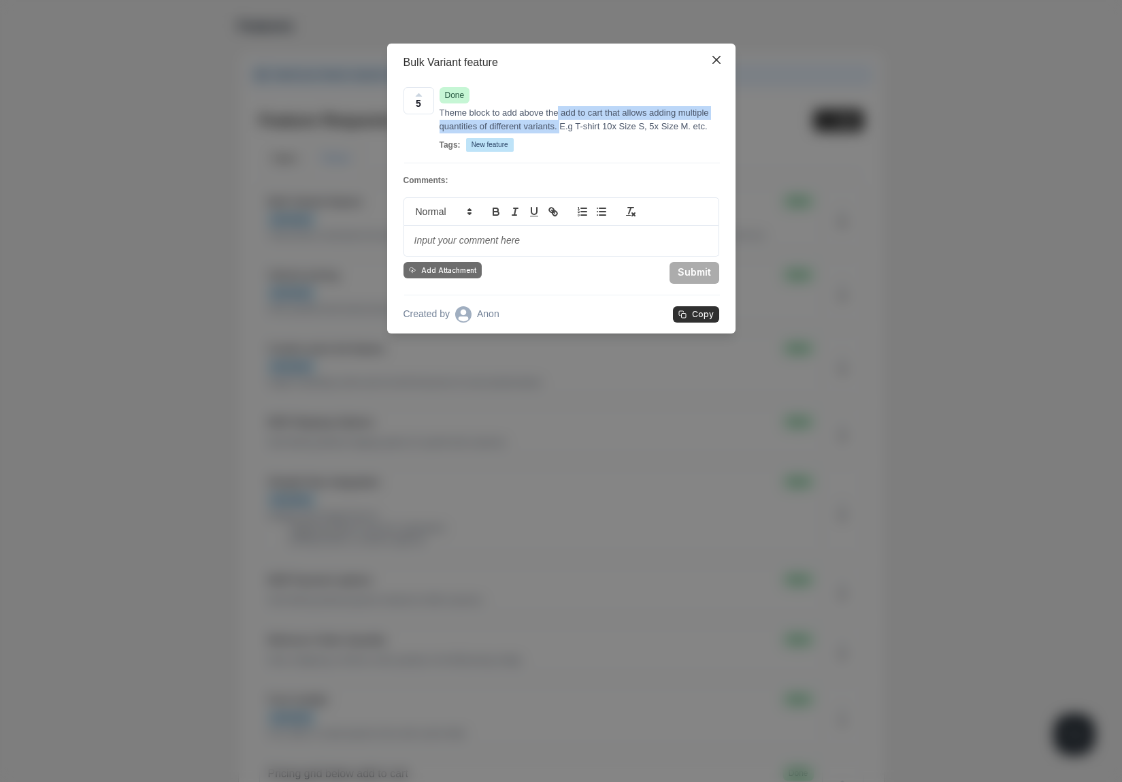
click at [565, 117] on p "Theme block to add above the add to cart that allows adding multiple quantities…" at bounding box center [580, 119] width 280 height 27
drag, startPoint x: 565, startPoint y: 117, endPoint x: 604, endPoint y: 113, distance: 39.7
click at [604, 113] on p "Theme block to add above the add to cart that allows adding multiple quantities…" at bounding box center [580, 119] width 280 height 27
click at [712, 59] on icon "Close" at bounding box center [716, 60] width 8 height 8
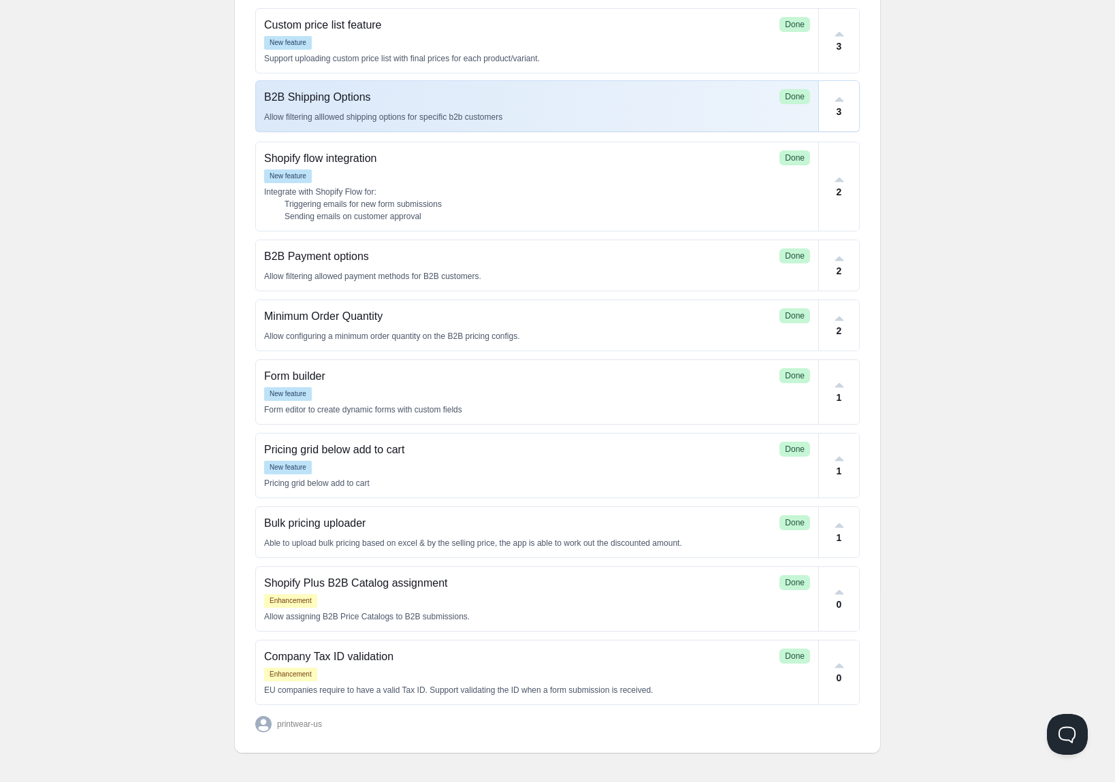
scroll to position [330, 0]
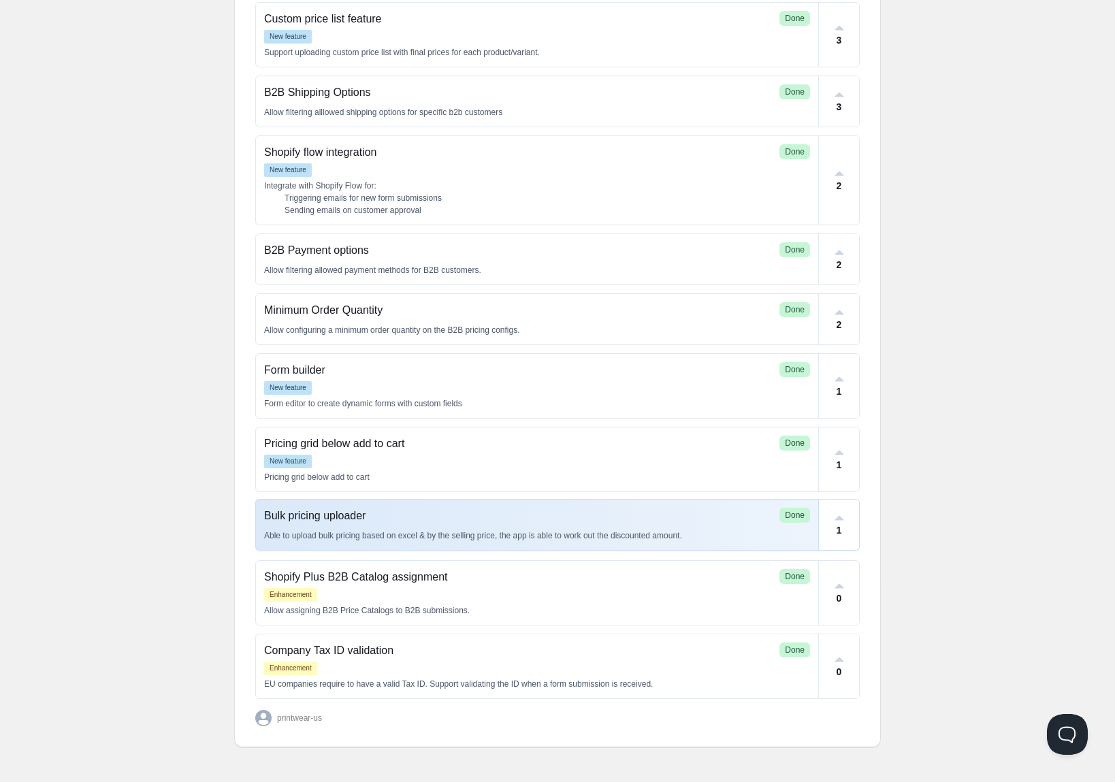
click at [511, 529] on p "Able to upload bulk pricing based on excel & by the selling price, the app is a…" at bounding box center [537, 535] width 546 height 12
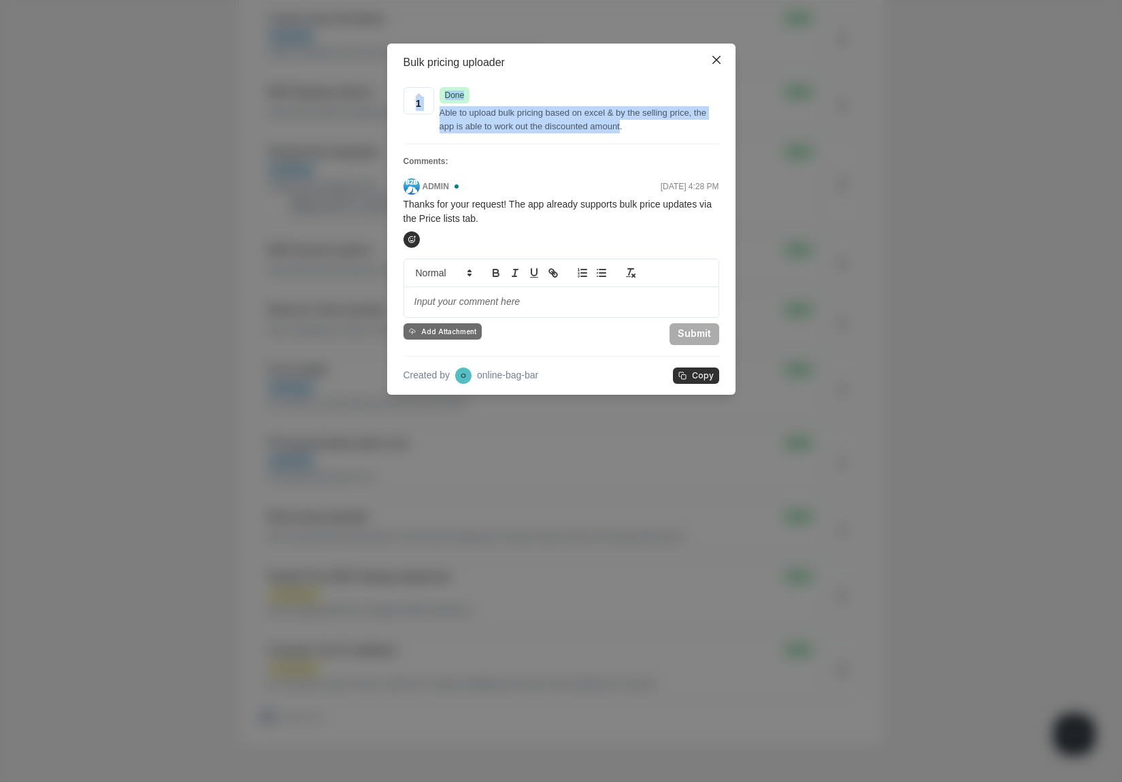
drag, startPoint x: 524, startPoint y: 133, endPoint x: 648, endPoint y: 122, distance: 124.3
click at [648, 122] on div "1 Done Able to upload bulk pricing based on excel & by the selling price, the a…" at bounding box center [561, 238] width 348 height 313
click at [648, 122] on p "Able to upload bulk pricing based on excel & by the selling price, the app is a…" at bounding box center [580, 119] width 280 height 27
click at [559, 122] on p "Able to upload bulk pricing based on excel & by the selling price, the app is a…" at bounding box center [580, 119] width 280 height 27
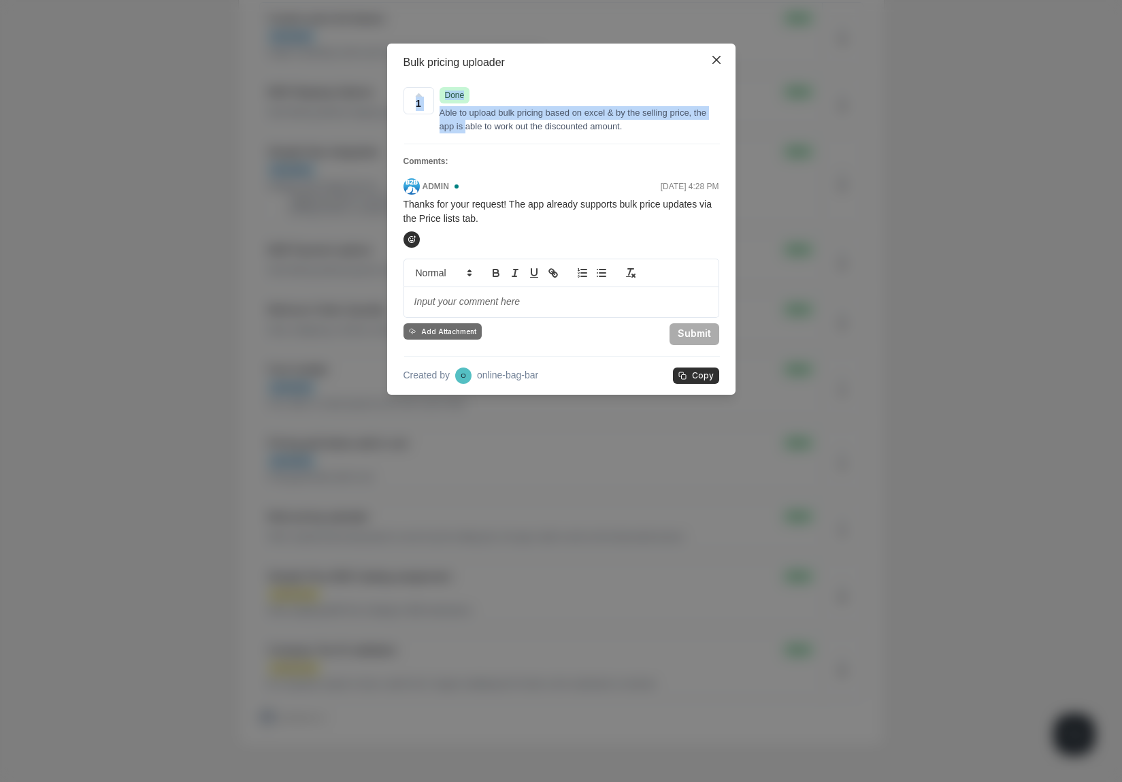
drag, startPoint x: 481, startPoint y: 125, endPoint x: 612, endPoint y: 137, distance: 131.9
click at [612, 137] on div "1 Done Able to upload bulk pricing based on excel & by the selling price, the a…" at bounding box center [561, 238] width 348 height 313
drag, startPoint x: 499, startPoint y: 128, endPoint x: 616, endPoint y: 119, distance: 116.7
click at [616, 119] on p "Able to upload bulk pricing based on excel & by the selling price, the app is a…" at bounding box center [580, 119] width 280 height 27
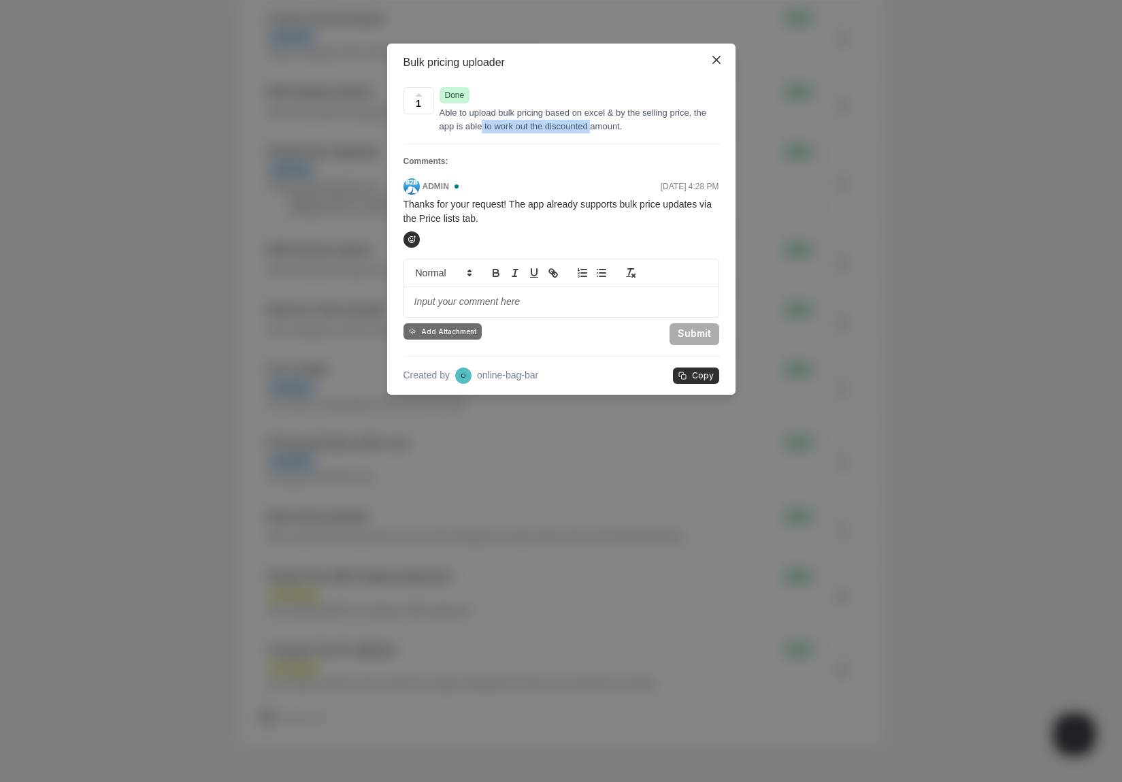
click at [616, 119] on p "Able to upload bulk pricing based on excel & by the selling price, the app is a…" at bounding box center [580, 119] width 280 height 27
drag, startPoint x: 611, startPoint y: 129, endPoint x: 504, endPoint y: 116, distance: 108.4
click at [504, 116] on p "Able to upload bulk pricing based on excel & by the selling price, the app is a…" at bounding box center [580, 119] width 280 height 27
drag, startPoint x: 504, startPoint y: 116, endPoint x: 601, endPoint y: 118, distance: 97.3
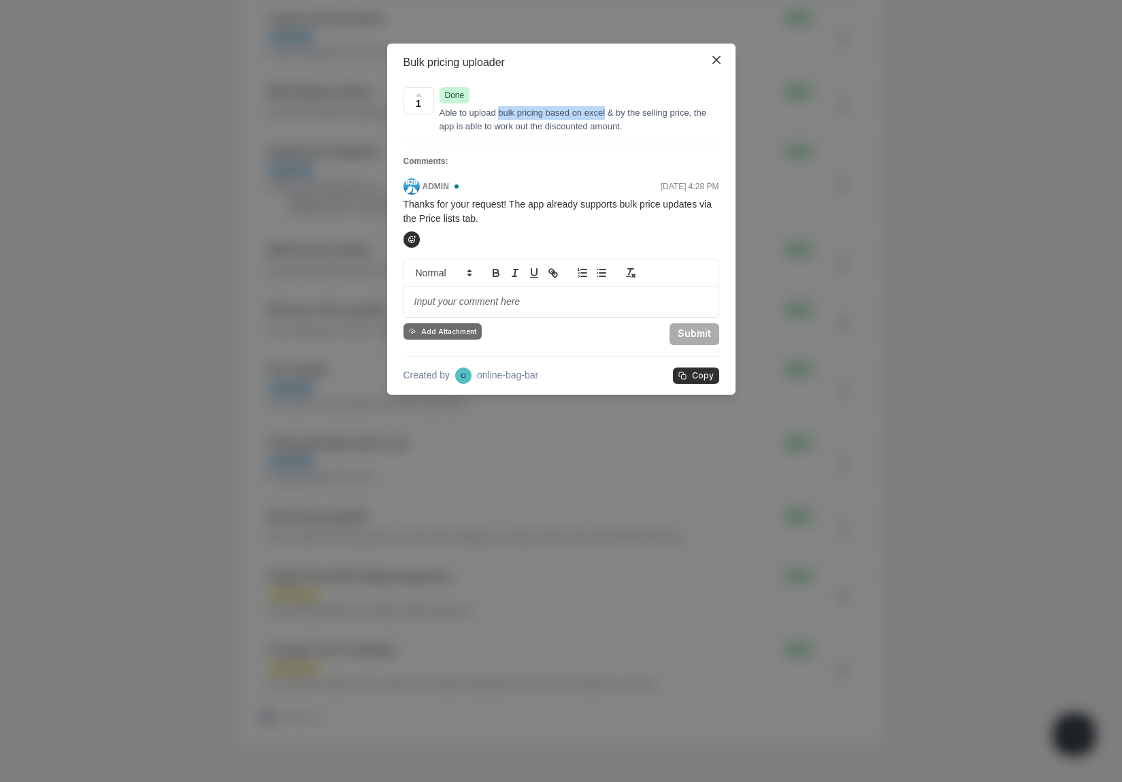
click at [601, 118] on p "Able to upload bulk pricing based on excel & by the selling price, the app is a…" at bounding box center [580, 119] width 280 height 27
click at [594, 118] on p "Able to upload bulk pricing based on excel & by the selling price, the app is a…" at bounding box center [580, 119] width 280 height 27
click at [715, 63] on icon "Close" at bounding box center [716, 60] width 8 height 8
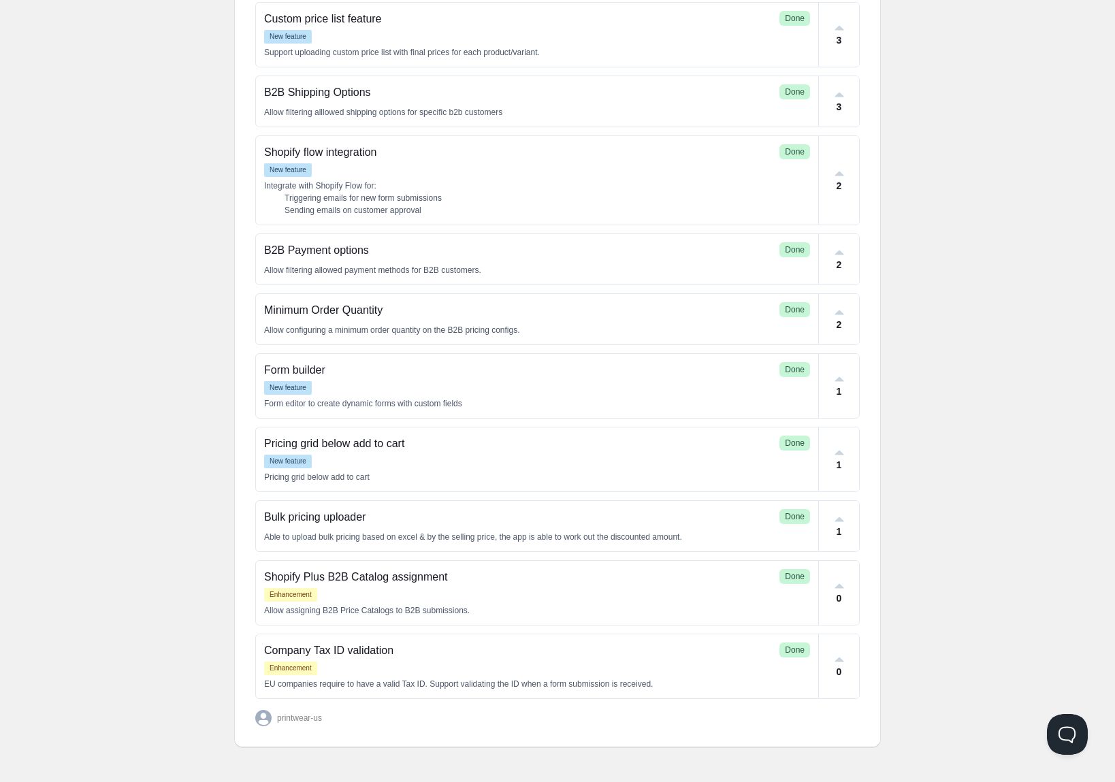
scroll to position [35, 0]
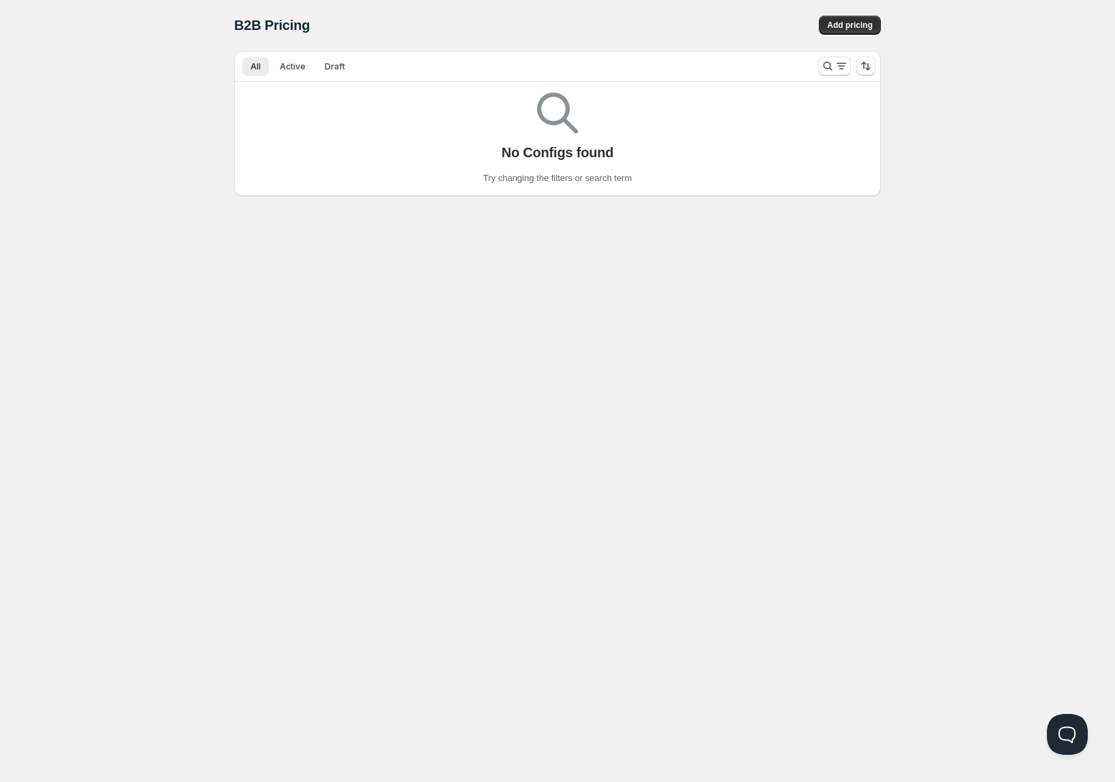
scroll to position [1, 0]
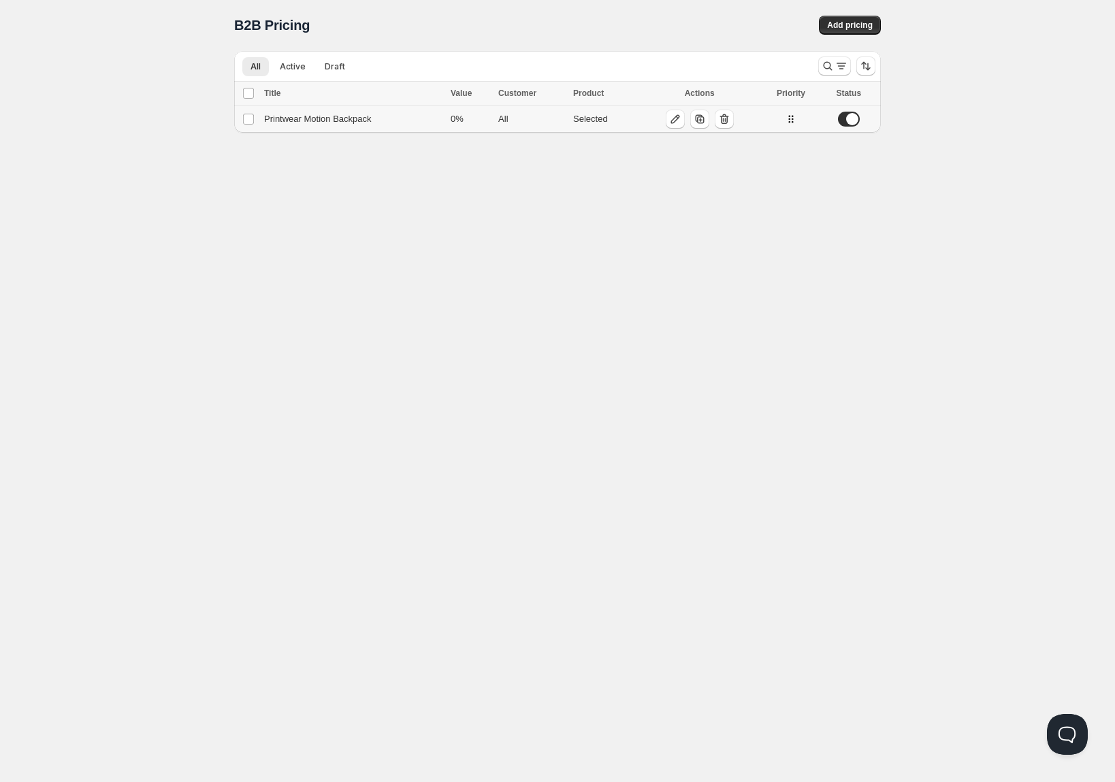
click at [325, 119] on div "Printwear Motion Backpack" at bounding box center [353, 119] width 178 height 14
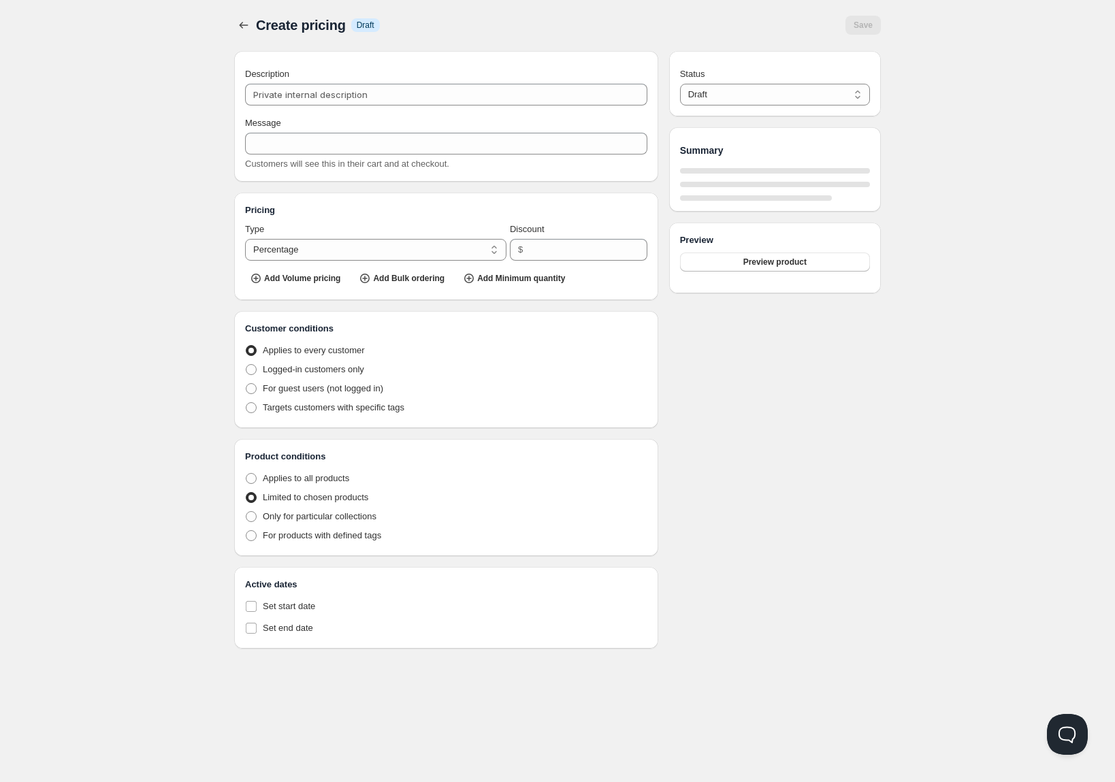
type input "Printwear Motion Backpack"
type input "Bulk_Pricing_Discount"
type input "0"
radio input "true"
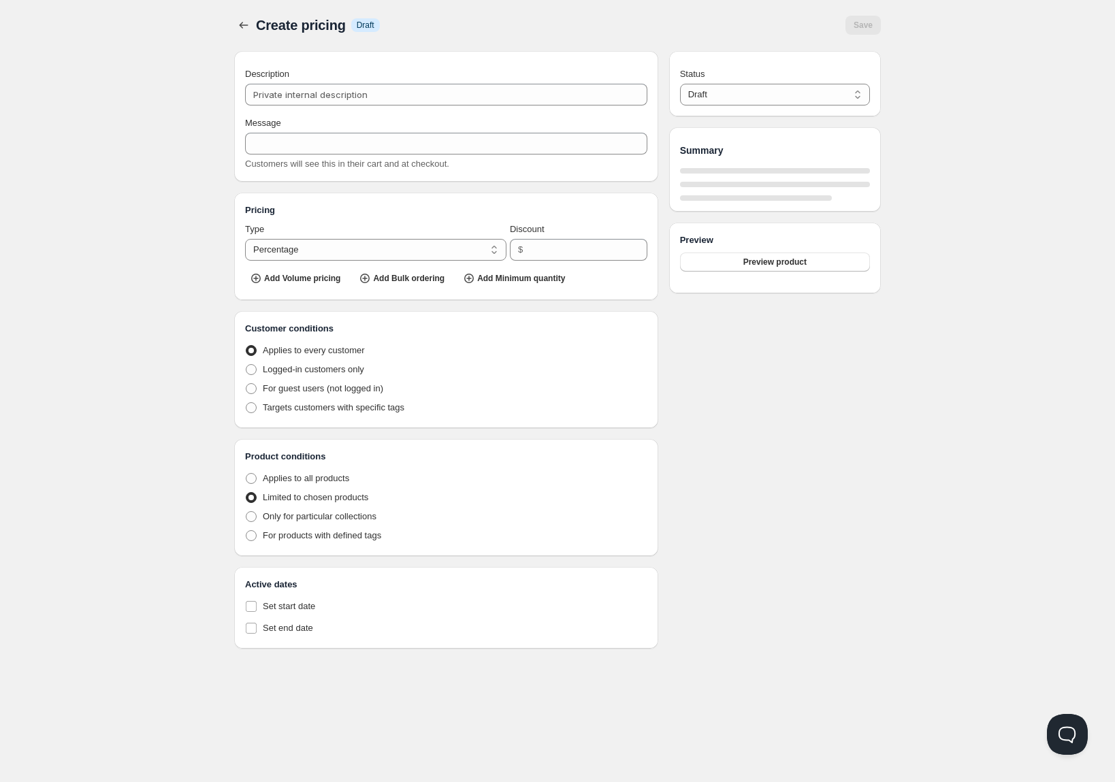
select select "1"
select select "4"
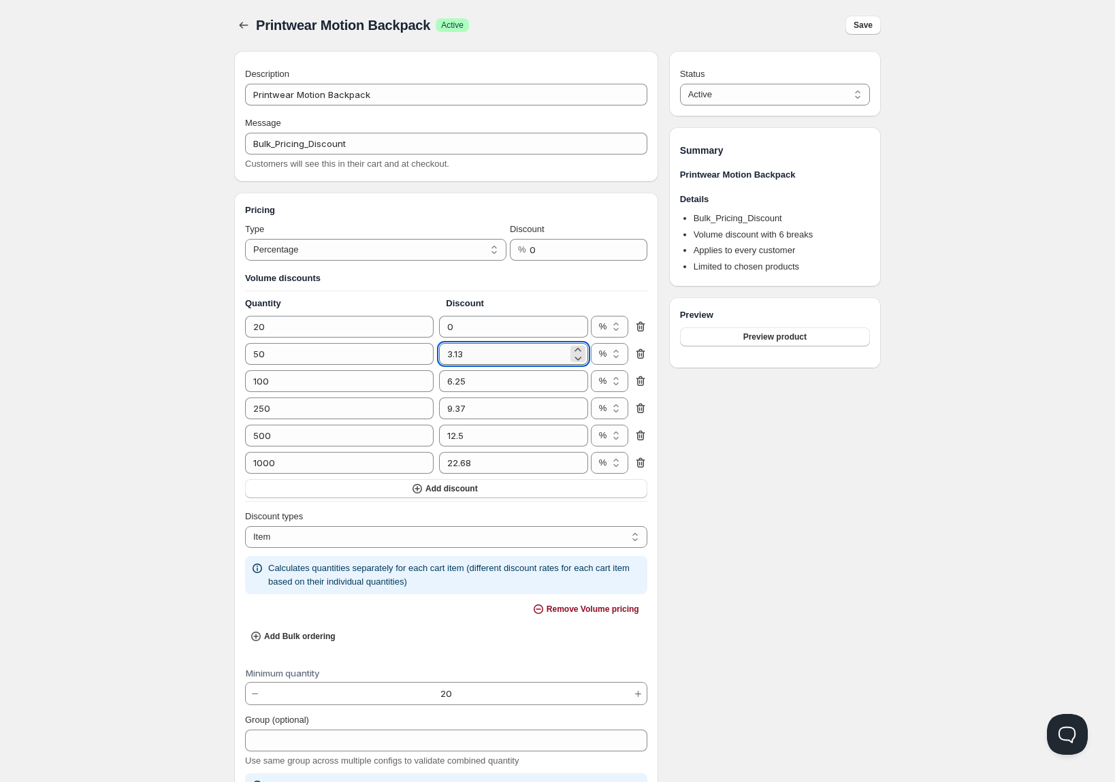
click at [488, 358] on input "3.13" at bounding box center [503, 354] width 128 height 22
type input "3"
click at [483, 382] on input "6.25" at bounding box center [503, 381] width 128 height 22
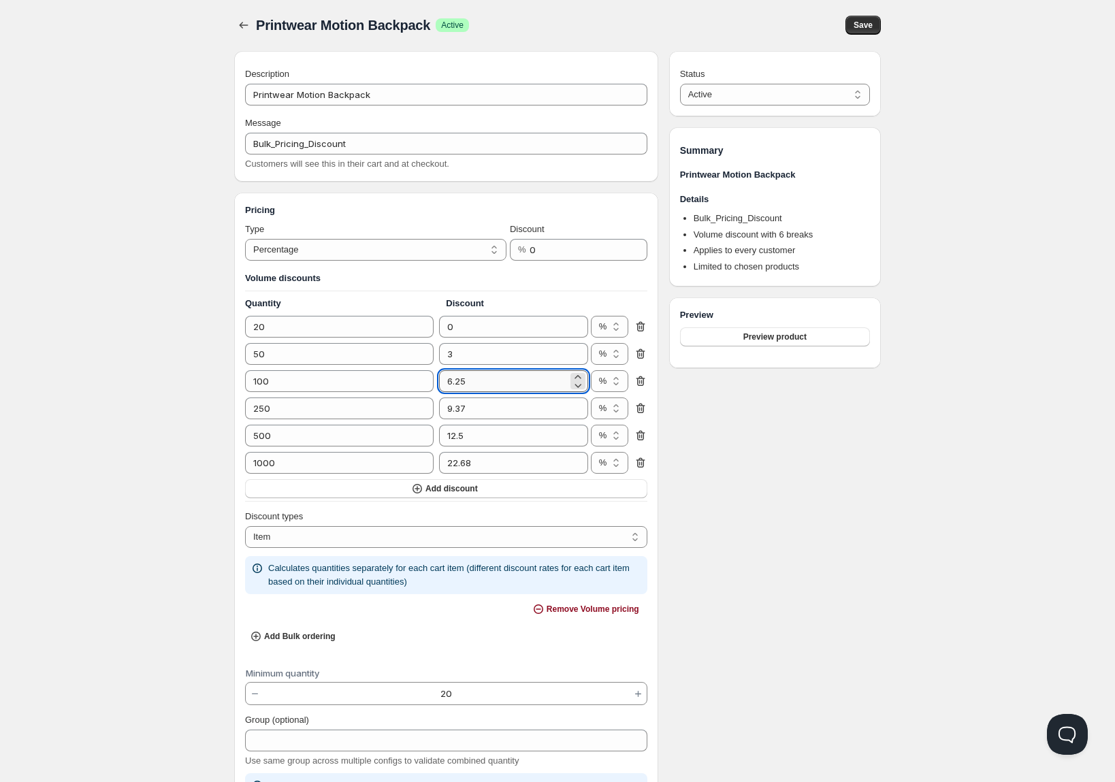
click at [483, 382] on input "6.25" at bounding box center [503, 381] width 128 height 22
type input "6"
click at [484, 414] on input "9.37" at bounding box center [503, 408] width 128 height 22
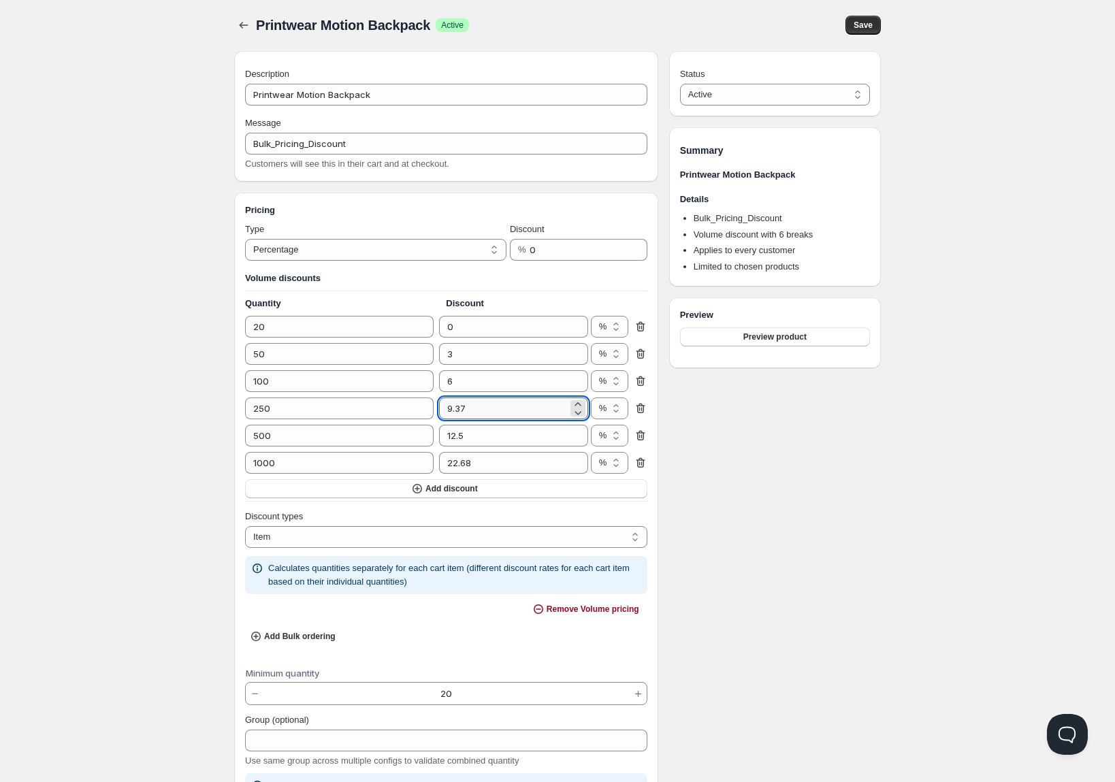
click at [484, 414] on input "9.37" at bounding box center [503, 408] width 128 height 22
type input "9"
click at [490, 435] on input "12.5" at bounding box center [503, 436] width 128 height 22
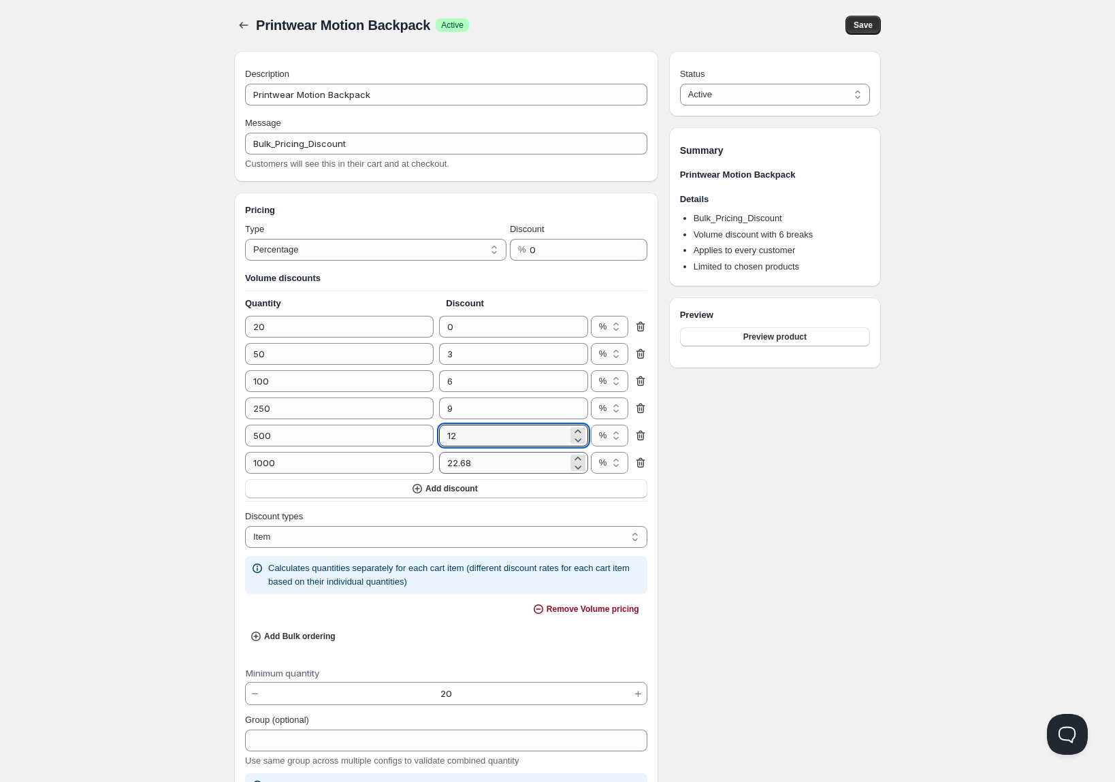
type input "12"
click at [495, 462] on input "22.68" at bounding box center [503, 463] width 128 height 22
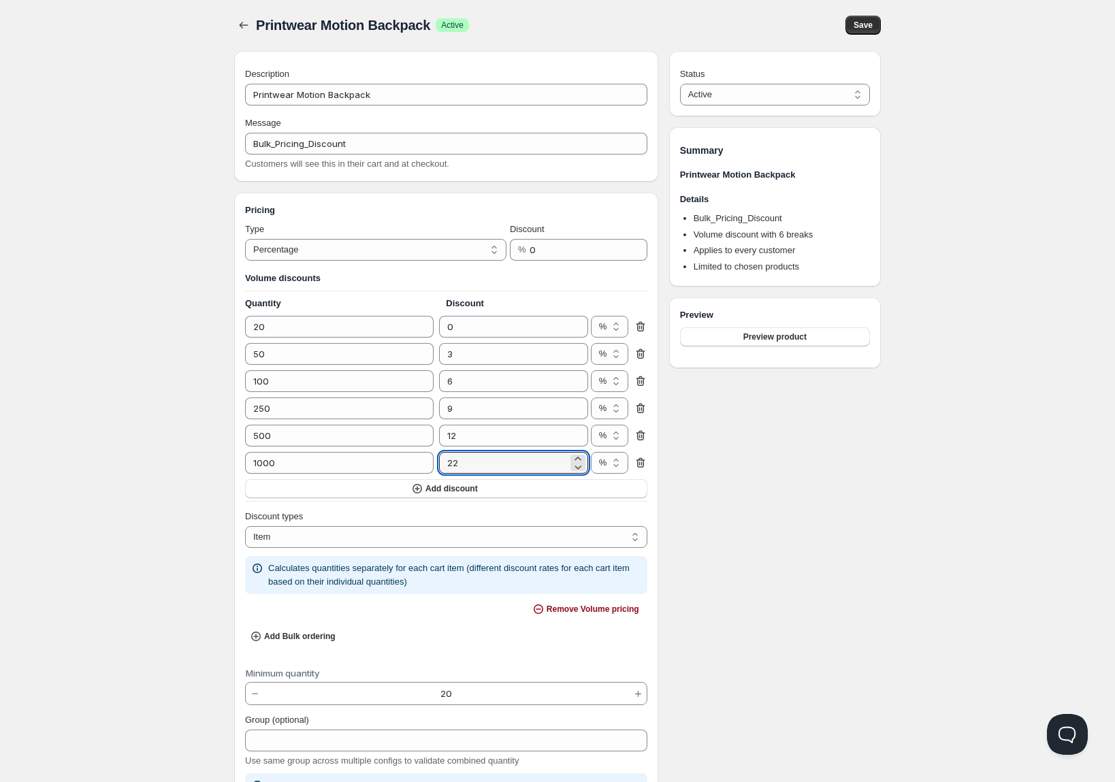
click at [742, 491] on div "Status Active Draft Active Summary Printwear Motion Backpack Details Bulk_Prici…" at bounding box center [775, 693] width 212 height 1285
click at [499, 465] on input "22" at bounding box center [503, 463] width 128 height 22
type input "20"
click at [742, 491] on div "Status Active Draft Active Summary Printwear Motion Backpack Details Bulk_Prici…" at bounding box center [775, 693] width 212 height 1285
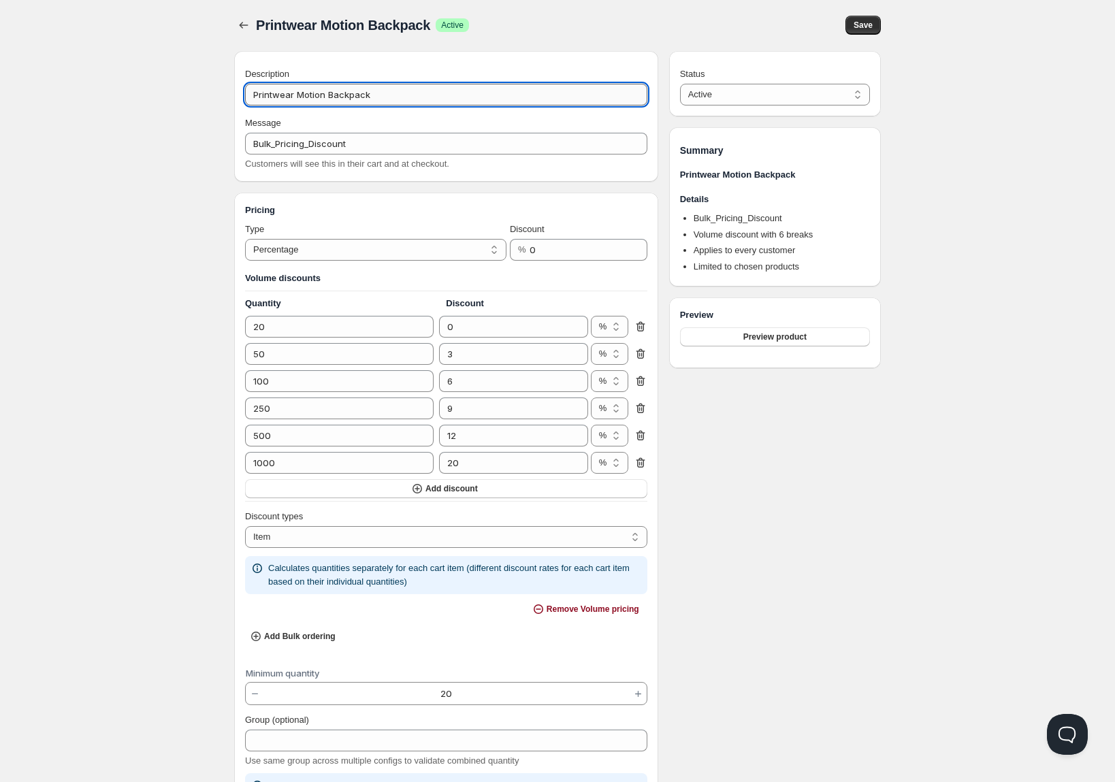
click at [344, 95] on input "Printwear Motion Backpack" at bounding box center [446, 95] width 402 height 22
type input "Standard Tiers"
click at [877, 20] on button "Save" at bounding box center [862, 25] width 35 height 19
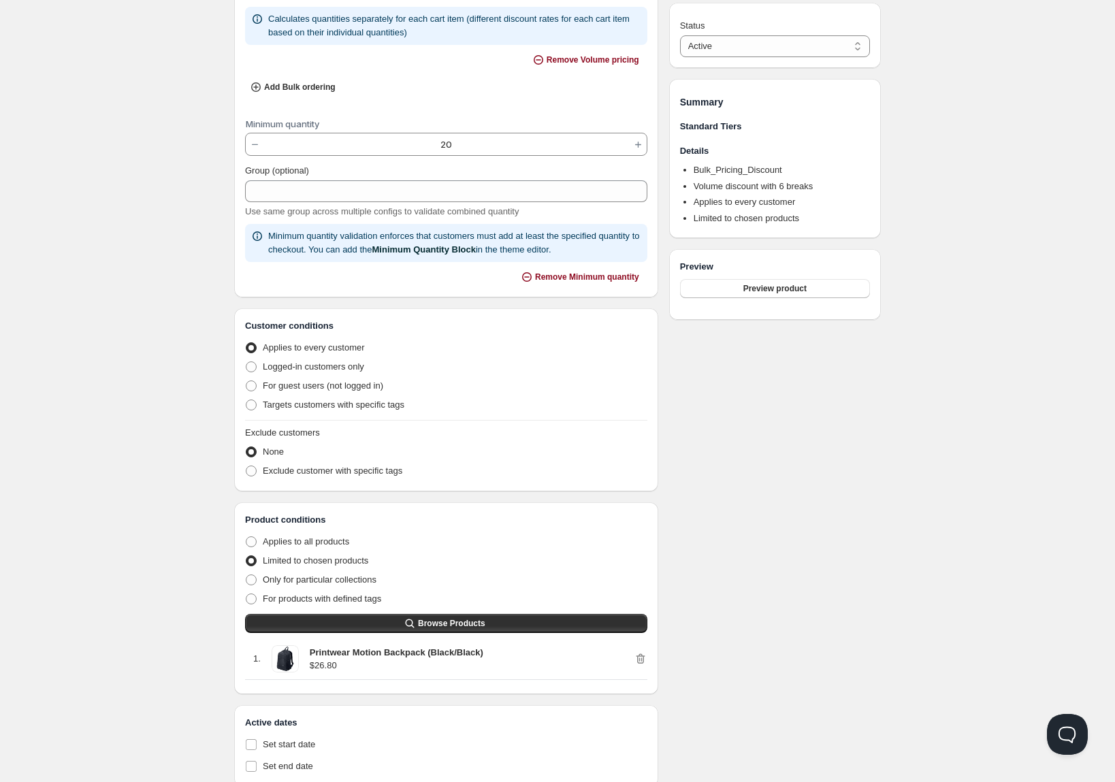
scroll to position [588, 0]
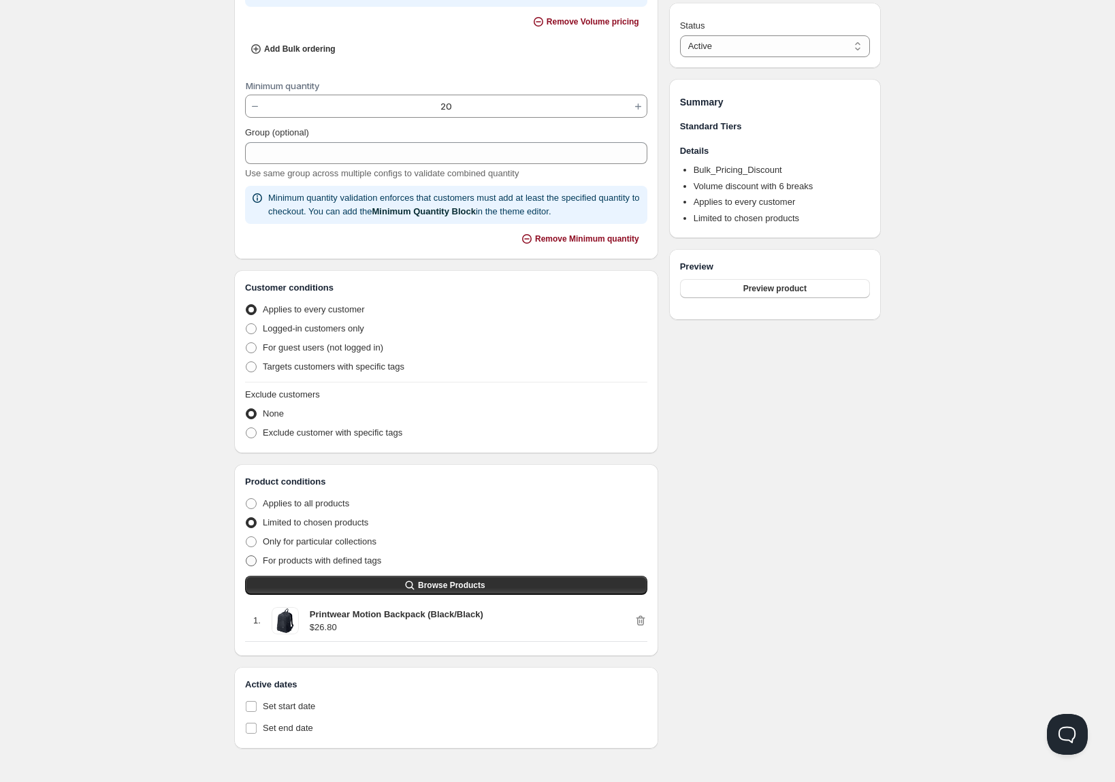
click at [368, 558] on span "For products with defined tags" at bounding box center [322, 560] width 118 height 10
click at [246, 556] on input "For products with defined tags" at bounding box center [246, 555] width 1 height 1
radio input "true"
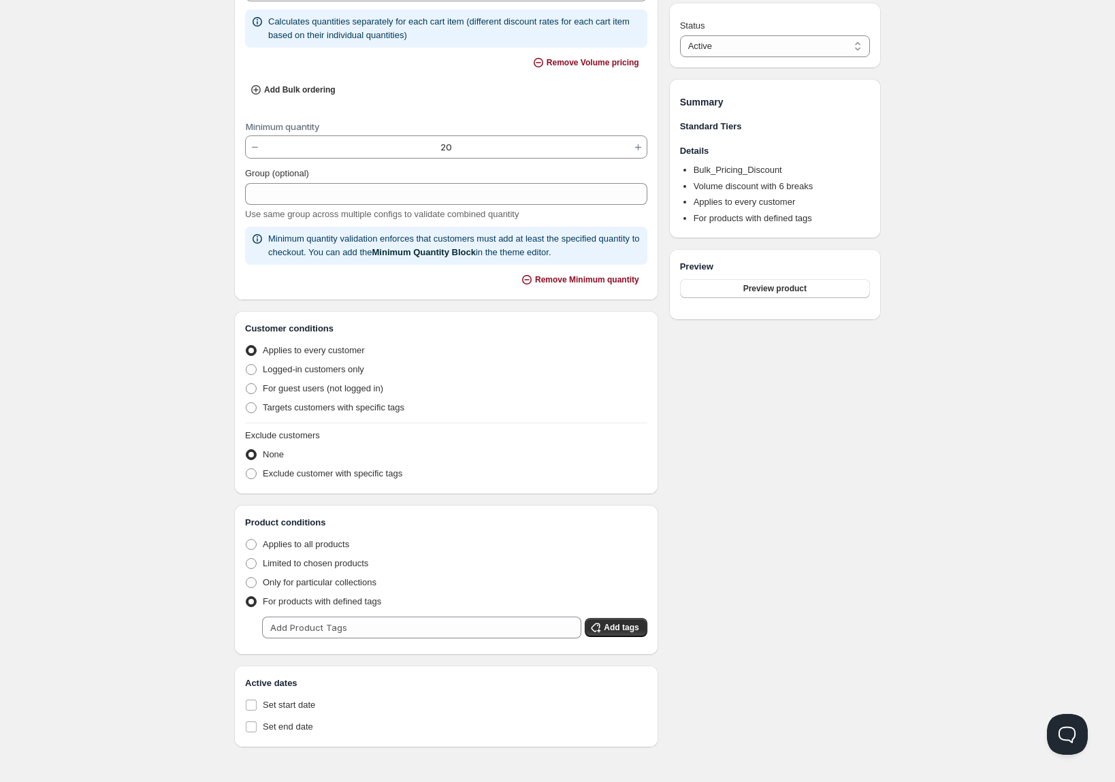
scroll to position [546, 0]
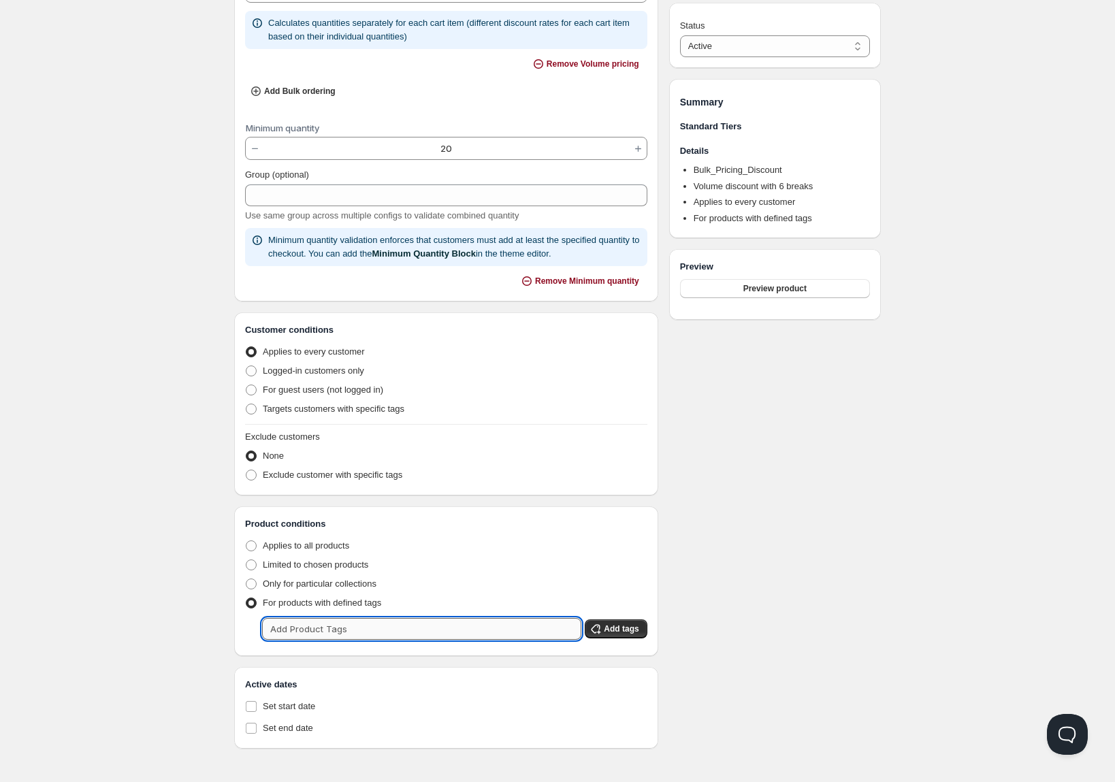
click at [383, 626] on input "text" at bounding box center [421, 629] width 319 height 22
click at [714, 541] on div "Status Active Draft Active Summary Standard Tiers Details Bulk_Pricing_Discount…" at bounding box center [775, 127] width 212 height 1242
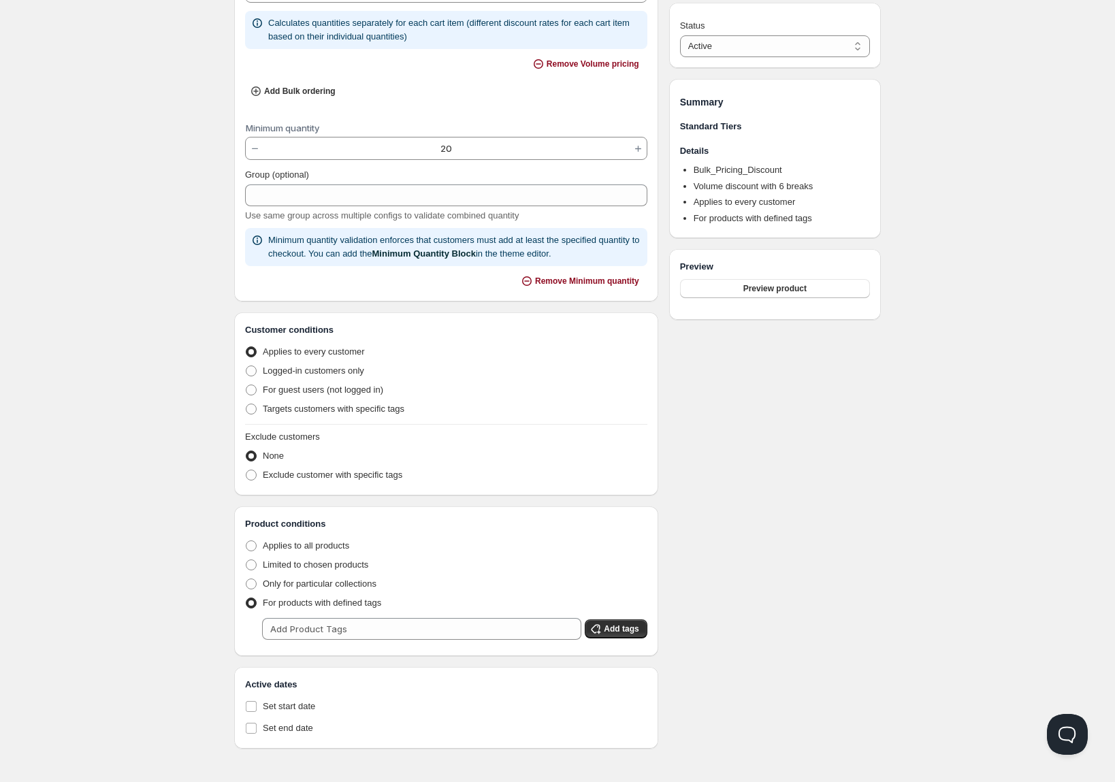
click at [396, 638] on div "Product conditions Applies to all products Limited to chosen products Only for …" at bounding box center [446, 581] width 402 height 128
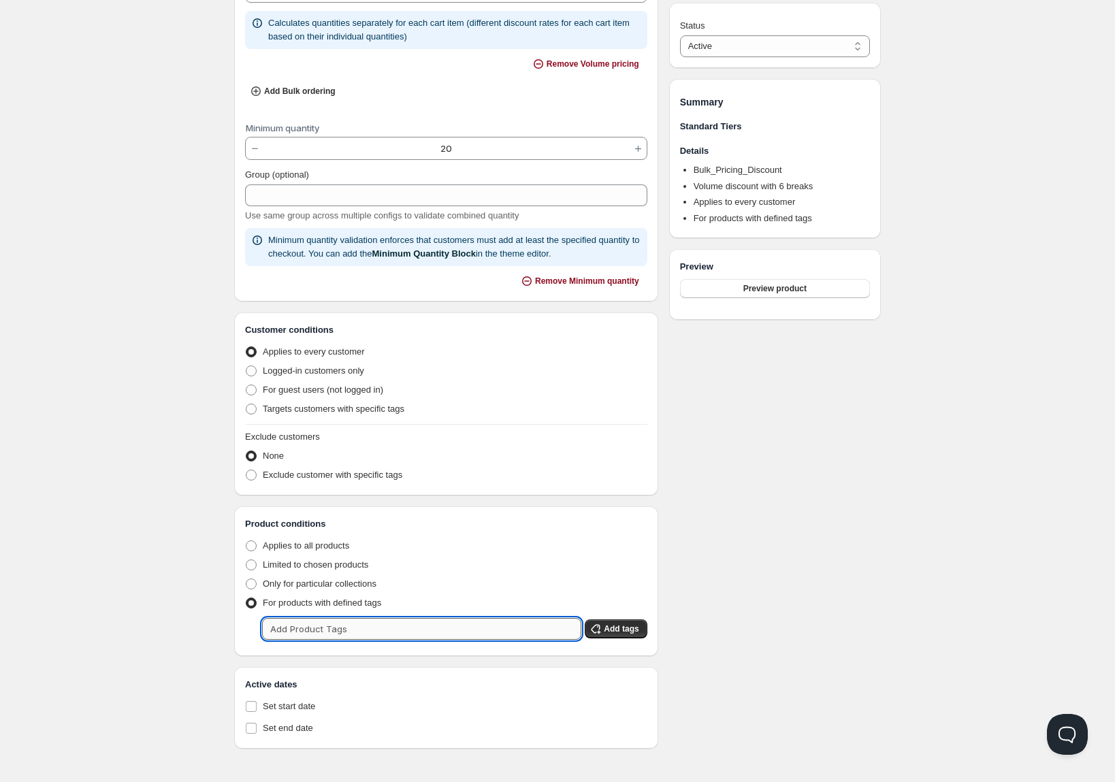
click at [543, 636] on input "text" at bounding box center [421, 629] width 319 height 22
type input "Bulk"
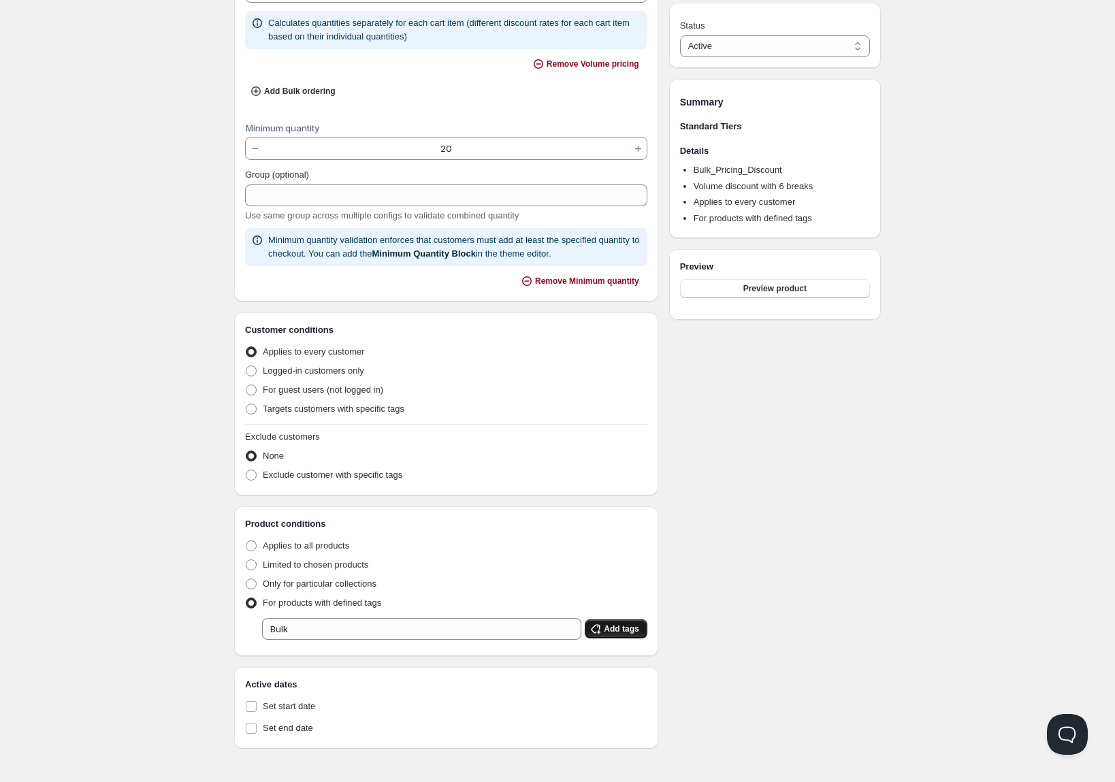
click at [603, 619] on button "Add tags" at bounding box center [615, 628] width 62 height 19
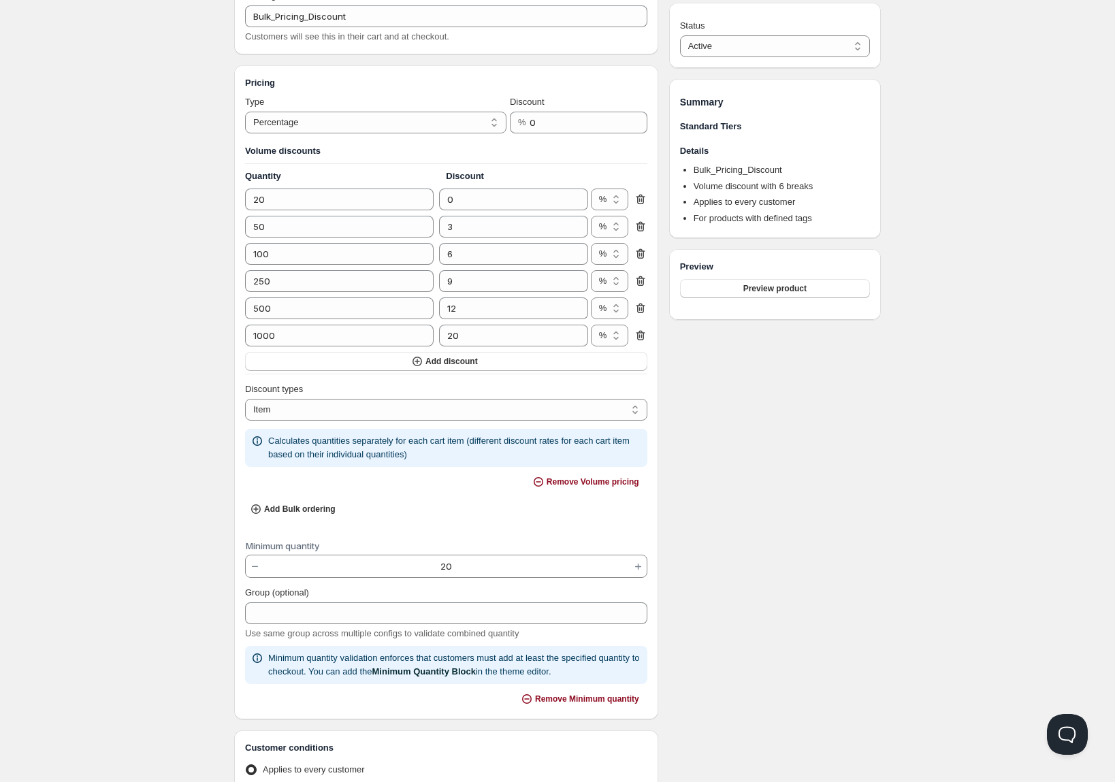
scroll to position [0, 0]
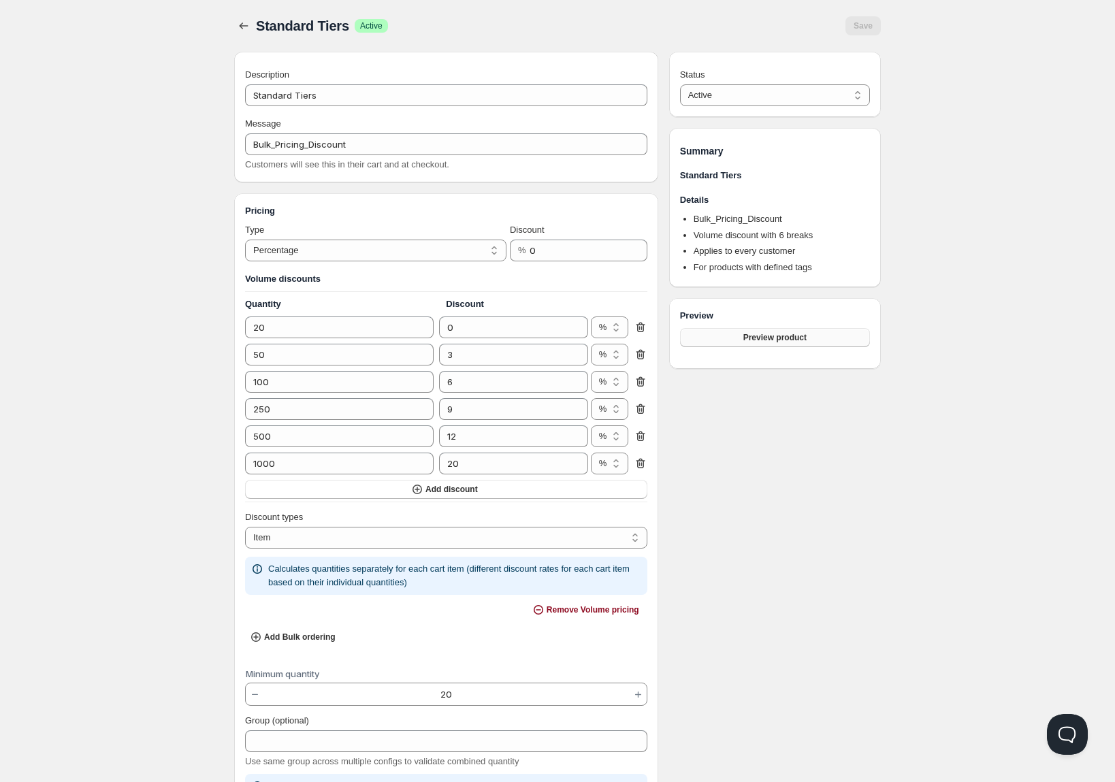
click at [785, 341] on span "Preview product" at bounding box center [774, 337] width 63 height 11
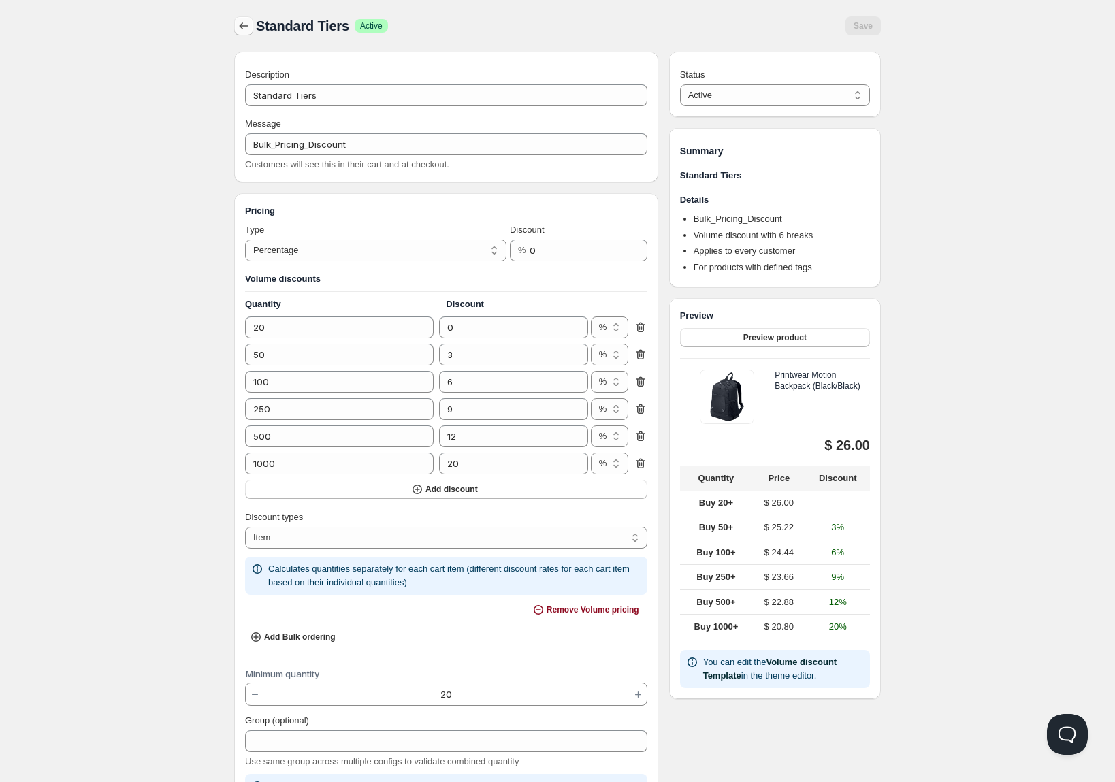
click at [237, 24] on icon "button" at bounding box center [244, 26] width 14 height 14
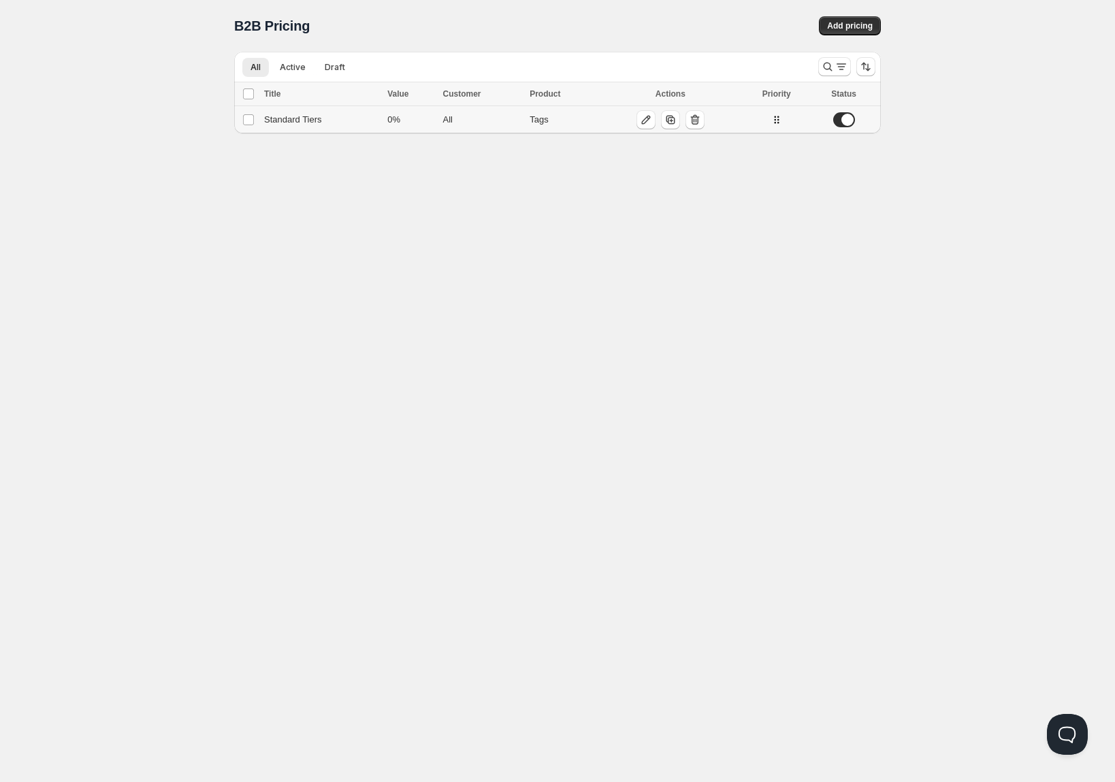
click at [276, 116] on div "Standard Tiers" at bounding box center [321, 120] width 115 height 14
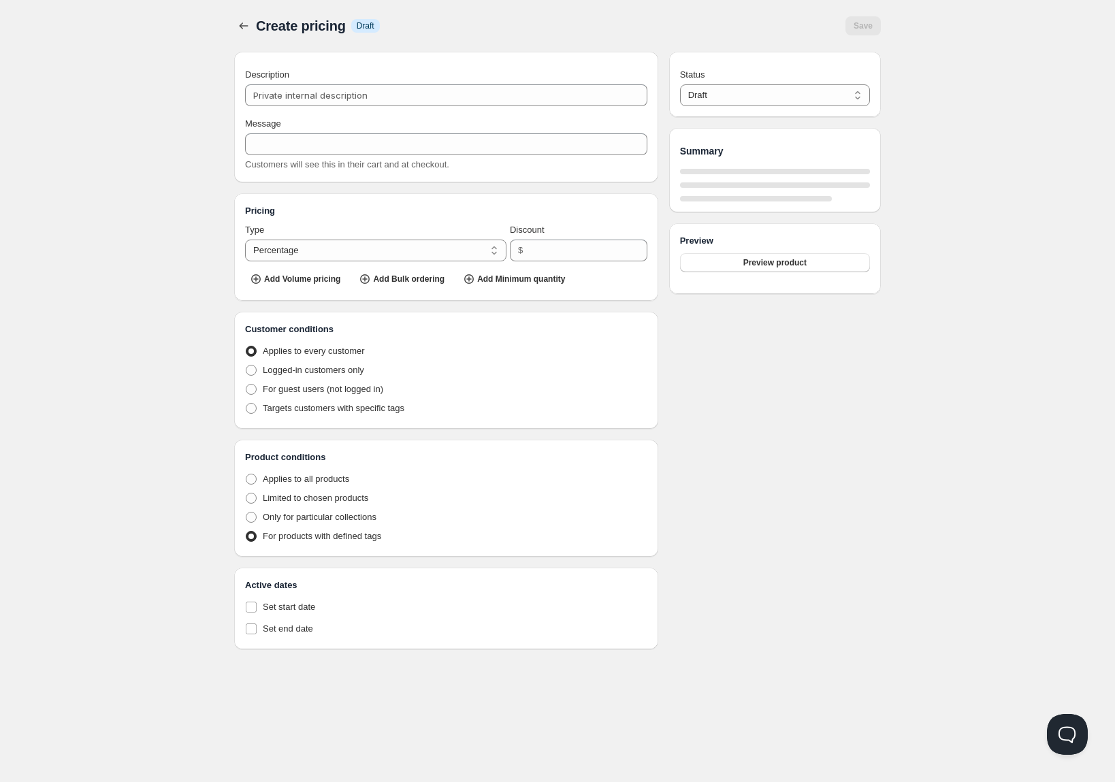
type input "Standard Tiers"
type input "Bulk_Pricing_Discount"
type input "0"
radio input "true"
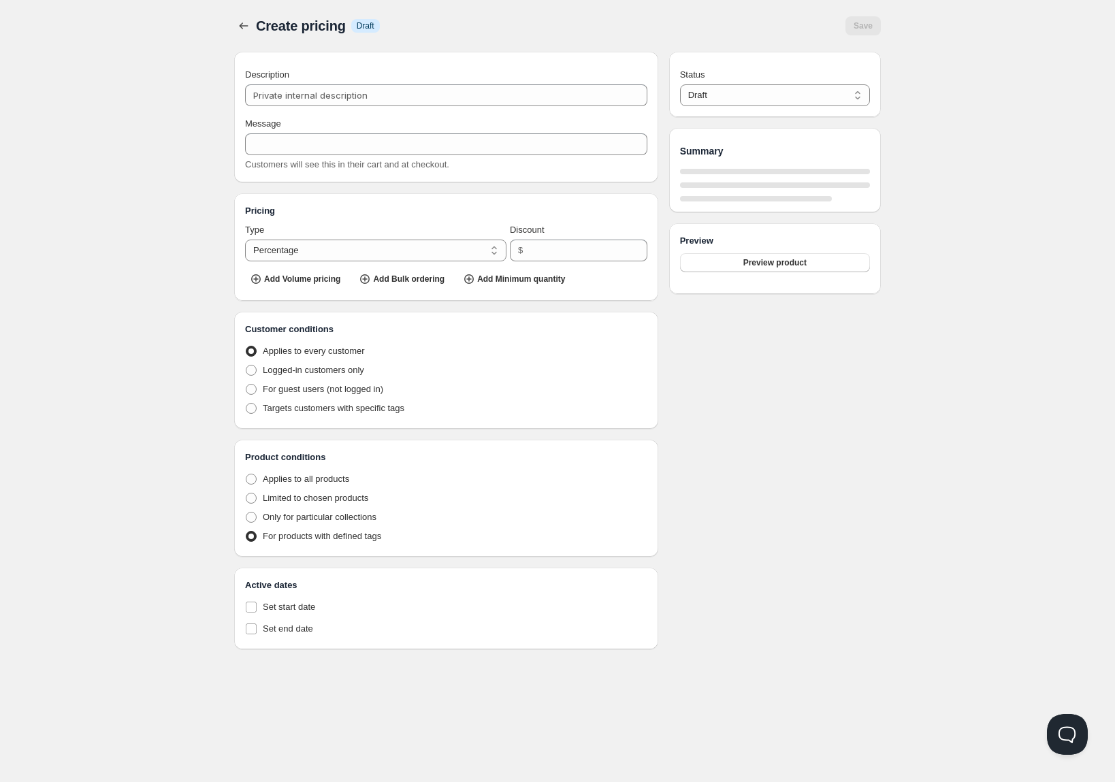
select select "1"
select select "4"
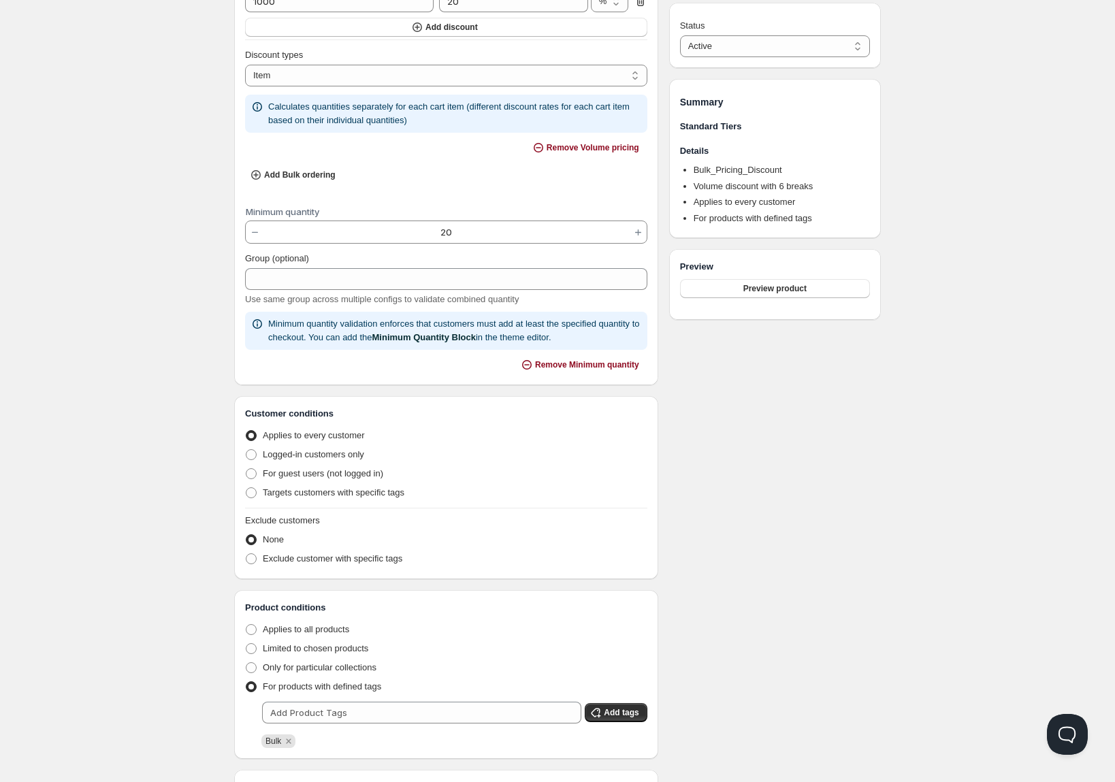
scroll to position [565, 0]
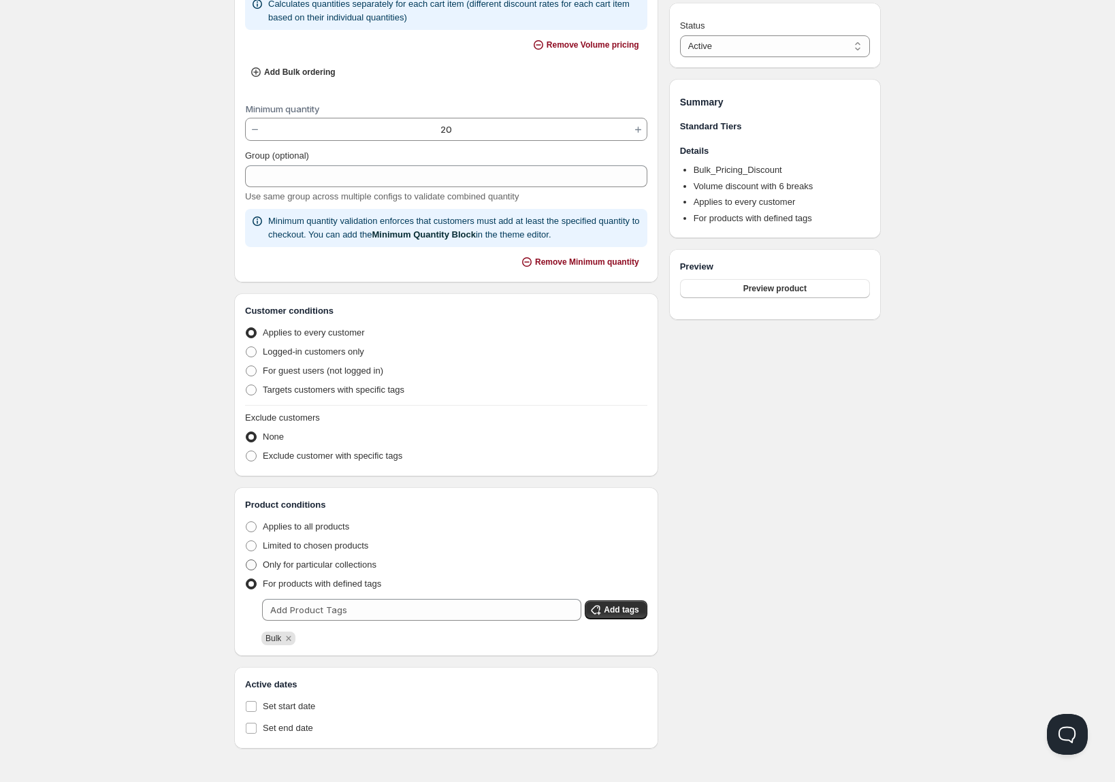
click at [333, 562] on span "Only for particular collections" at bounding box center [320, 564] width 114 height 10
click at [246, 560] on input "Only for particular collections" at bounding box center [246, 559] width 1 height 1
radio input "true"
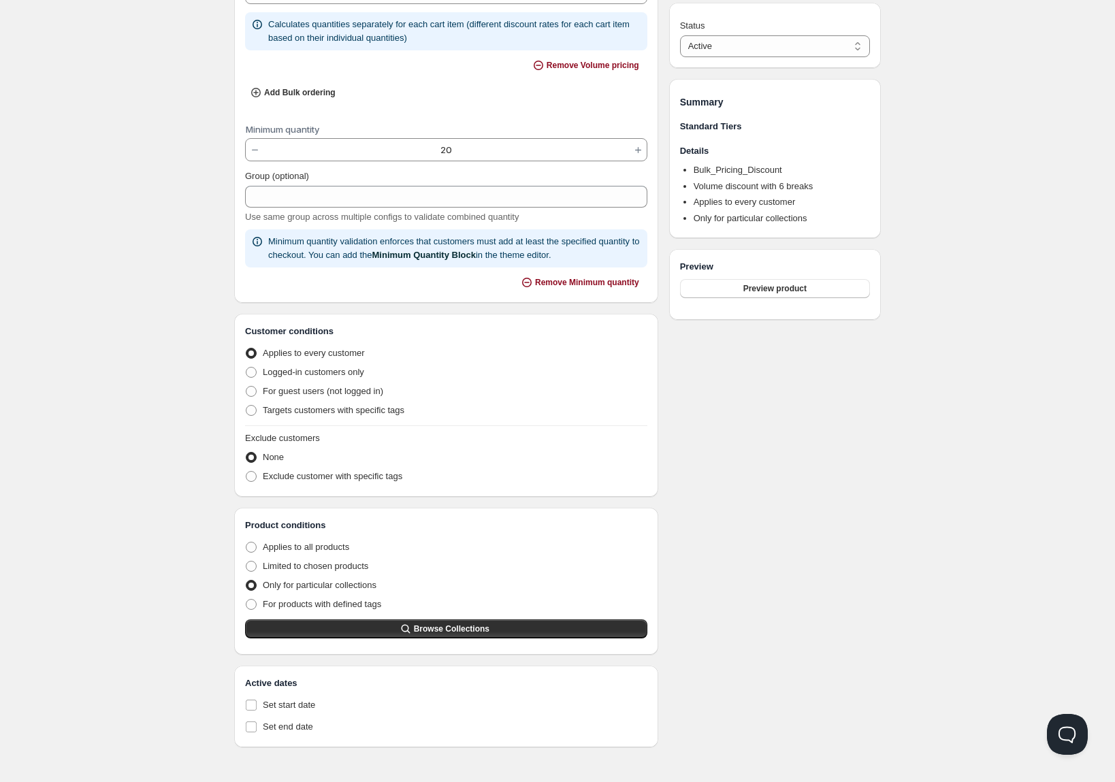
scroll to position [543, 0]
click at [325, 602] on span "For products with defined tags" at bounding box center [322, 605] width 118 height 10
click at [246, 601] on input "For products with defined tags" at bounding box center [246, 600] width 1 height 1
radio input "true"
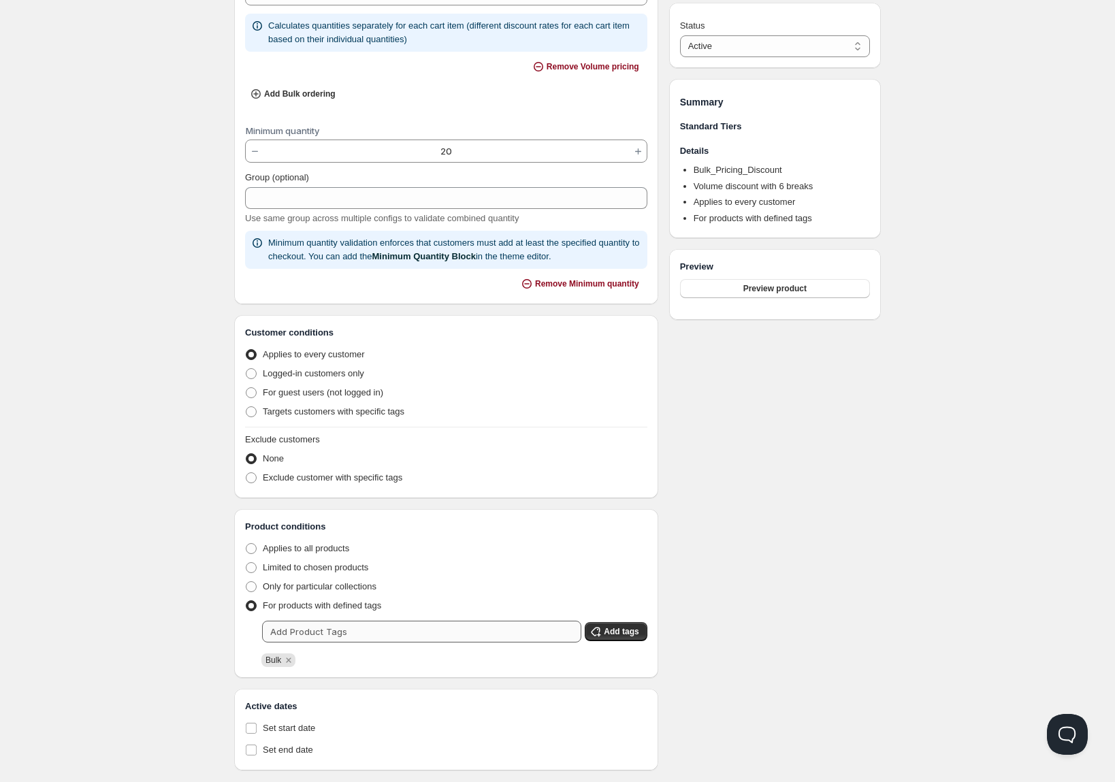
scroll to position [565, 0]
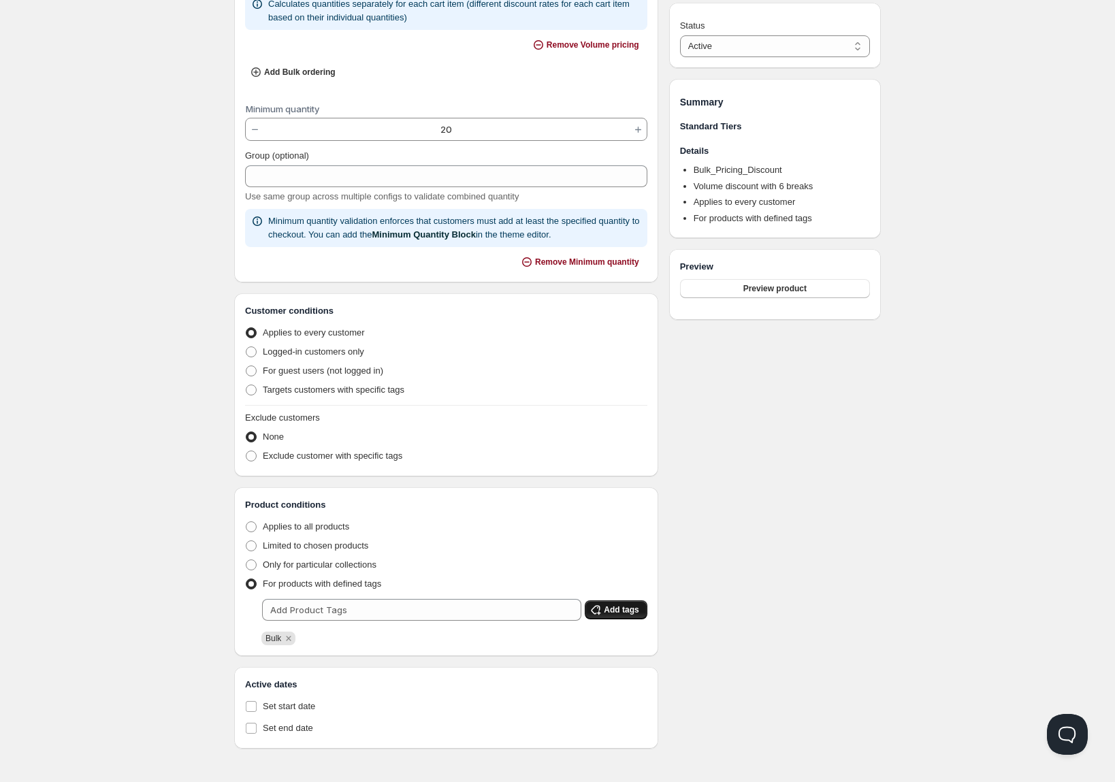
click at [616, 610] on span "Add tags" at bounding box center [621, 609] width 35 height 11
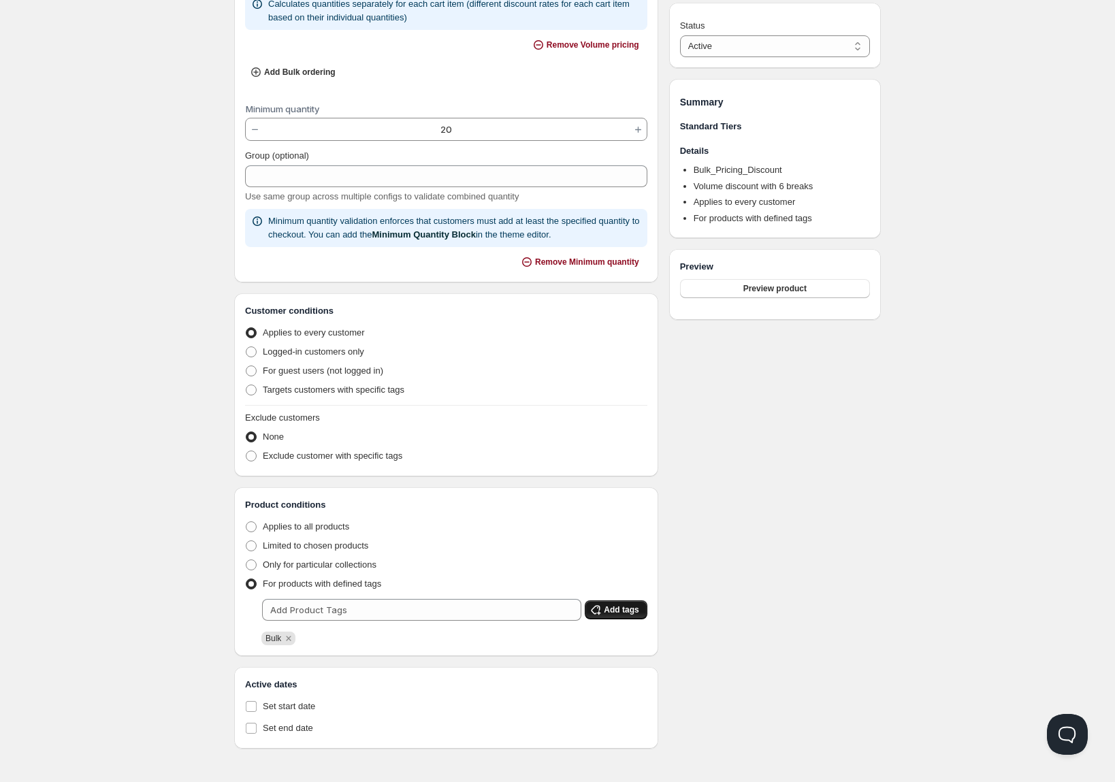
click at [616, 610] on span "Add tags" at bounding box center [621, 609] width 35 height 11
click at [772, 296] on button "Preview product" at bounding box center [775, 288] width 190 height 19
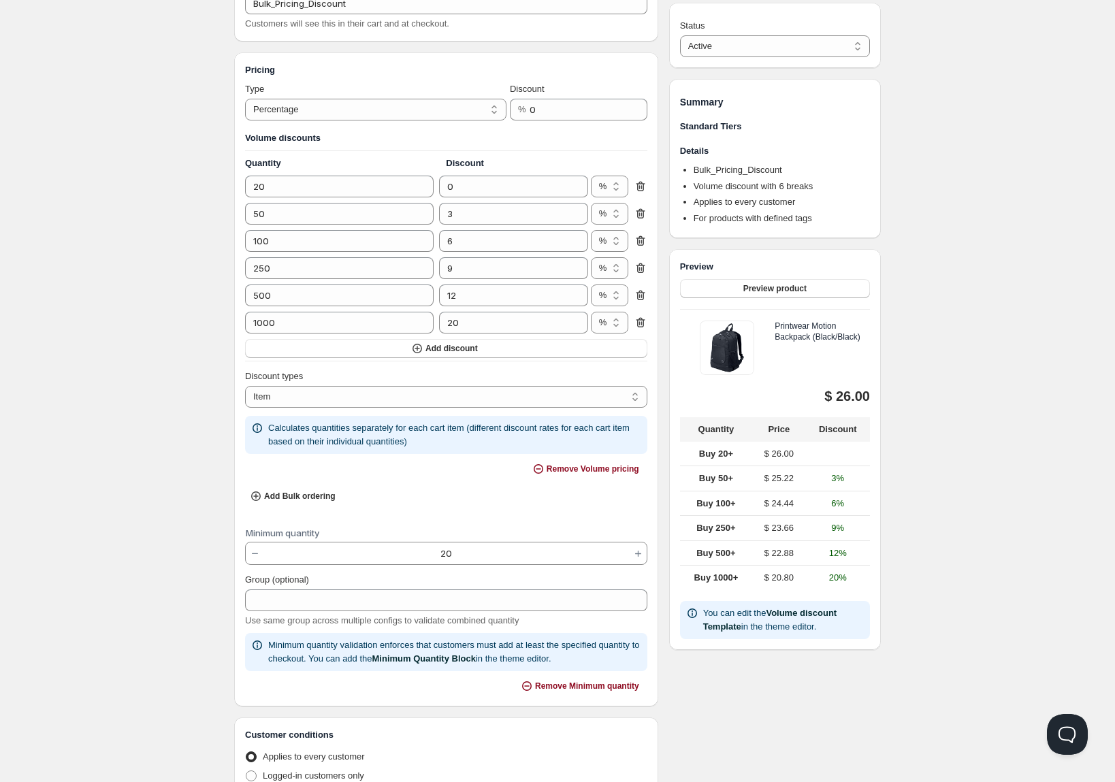
scroll to position [0, 0]
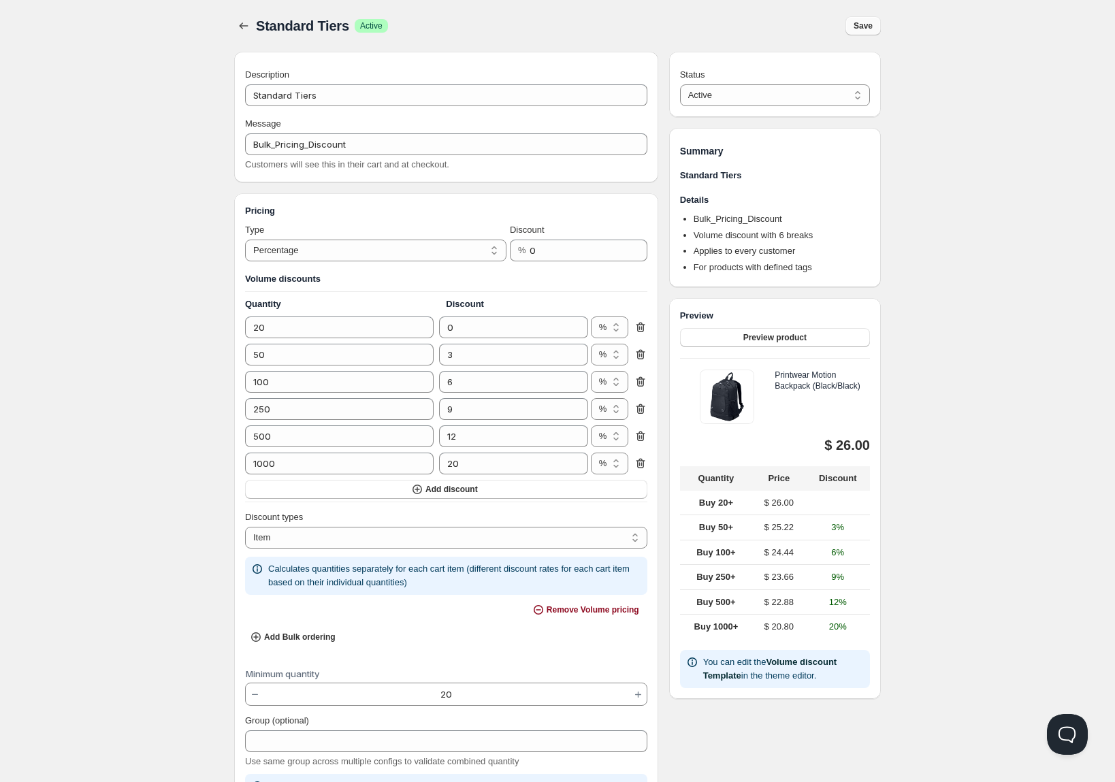
click at [871, 20] on span "Save" at bounding box center [862, 25] width 19 height 11
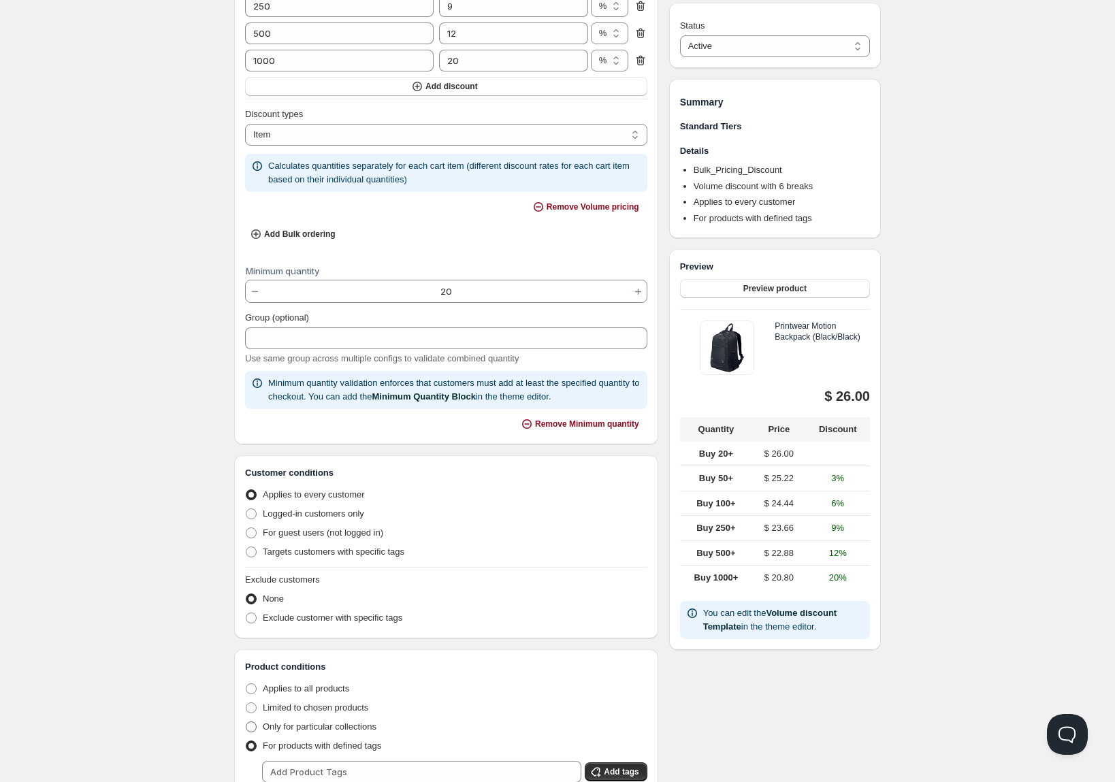
scroll to position [546, 0]
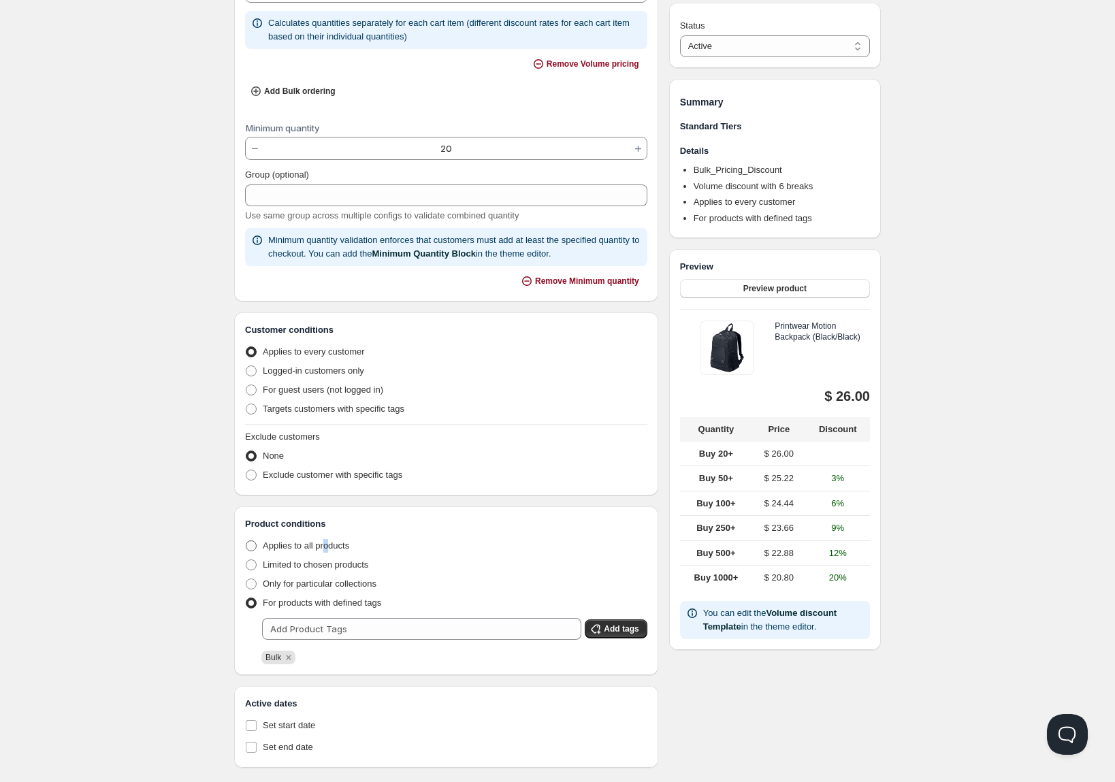
click at [330, 550] on span "Applies to all products" at bounding box center [306, 546] width 86 height 14
click at [332, 542] on span "Applies to all products" at bounding box center [306, 545] width 86 height 10
click at [246, 541] on input "Applies to all products" at bounding box center [246, 540] width 1 height 1
radio input "true"
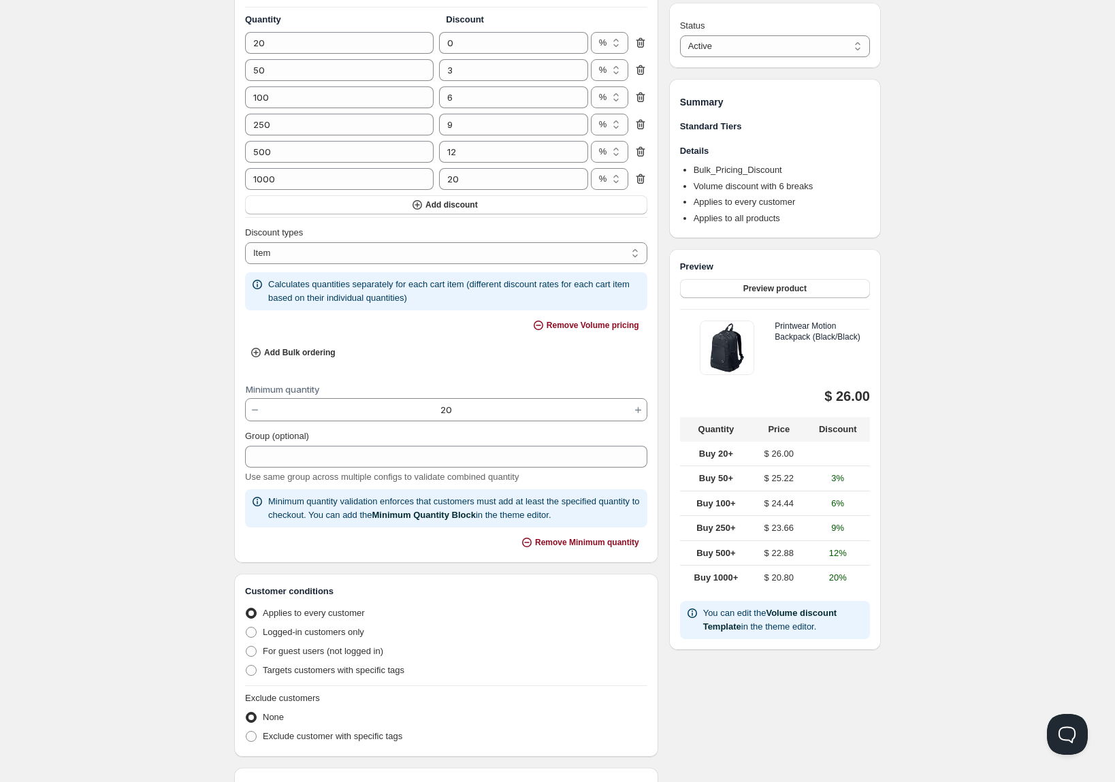
scroll to position [598, 0]
